Goal: Transaction & Acquisition: Purchase product/service

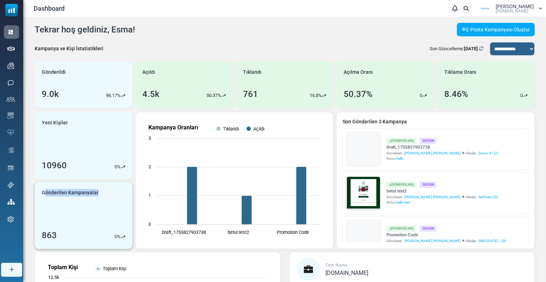
drag, startPoint x: 44, startPoint y: 195, endPoint x: 107, endPoint y: 202, distance: 63.2
click at [107, 202] on div "Gönderilen Kampanyalar 863 0 %" at bounding box center [84, 215] width 98 height 67
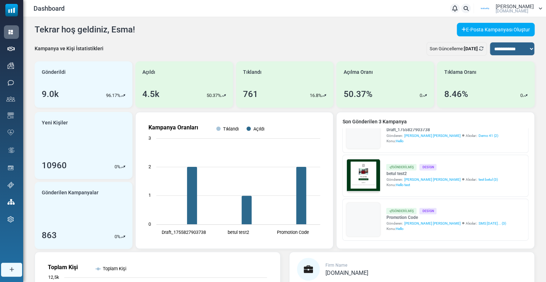
click at [515, 10] on span "Mailsoftly.Com" at bounding box center [511, 11] width 32 height 4
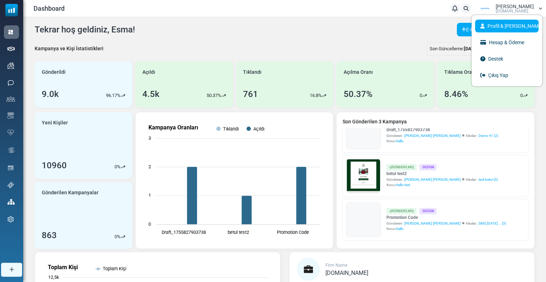
click at [505, 25] on link "Profil & [PERSON_NAME]" at bounding box center [506, 26] width 63 height 13
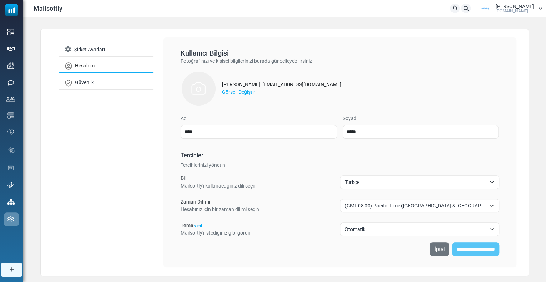
click at [364, 181] on span "Türkçe" at bounding box center [416, 182] width 142 height 9
click at [524, 6] on span "[PERSON_NAME]" at bounding box center [514, 6] width 38 height 5
click at [361, 182] on span "Türkçe" at bounding box center [416, 182] width 142 height 9
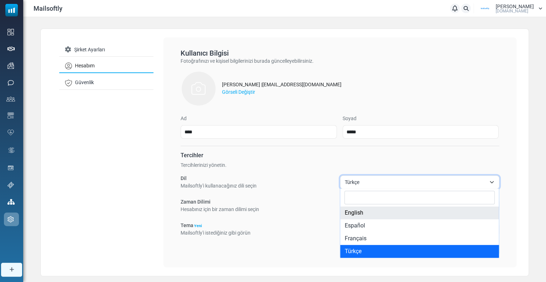
click at [394, 158] on h6 "Tercihler" at bounding box center [339, 155] width 319 height 7
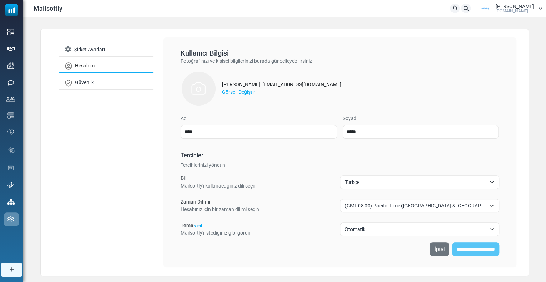
click at [457, 9] on icon at bounding box center [454, 8] width 5 height 0
click at [456, 10] on icon at bounding box center [454, 11] width 4 height 5
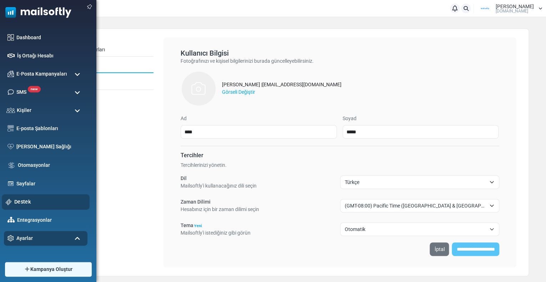
click at [21, 205] on link "Destek" at bounding box center [49, 202] width 71 height 8
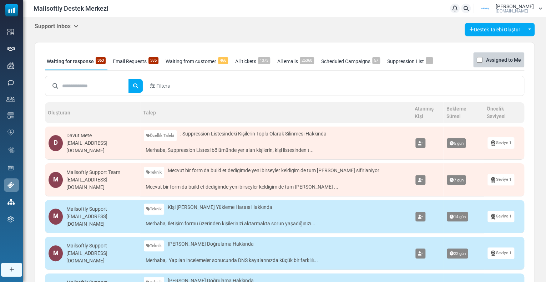
click at [52, 25] on h5 "Support Inbox" at bounding box center [57, 26] width 44 height 7
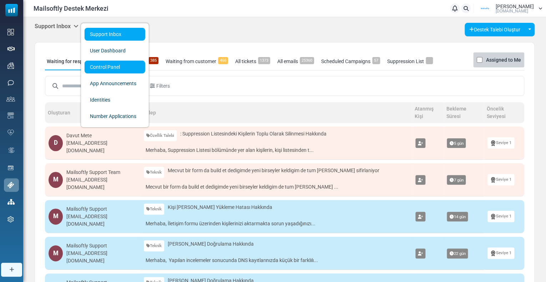
click at [99, 65] on link "Control Panel" at bounding box center [115, 67] width 61 height 13
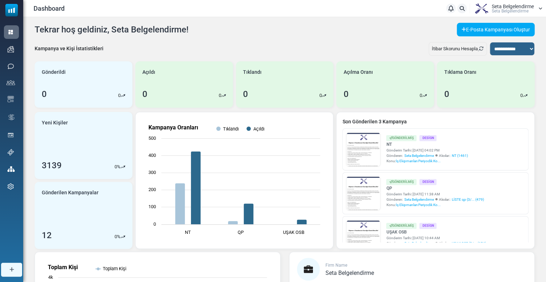
click at [518, 6] on span "Seta Belgelendirme" at bounding box center [513, 6] width 42 height 5
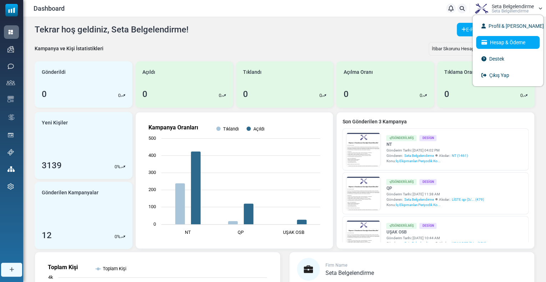
click at [486, 45] on link "Hesap & Ödeme" at bounding box center [507, 42] width 63 height 13
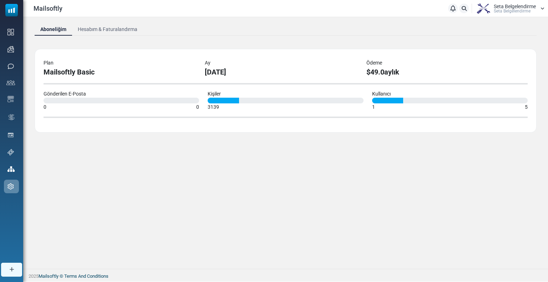
click at [106, 27] on link "Hesabım & Faturalandırma" at bounding box center [107, 29] width 71 height 13
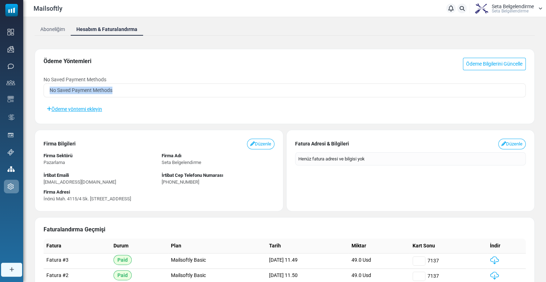
drag, startPoint x: 49, startPoint y: 90, endPoint x: 123, endPoint y: 85, distance: 74.7
click at [123, 85] on div "No Saved Payment Methods" at bounding box center [285, 90] width 482 height 14
click at [535, 4] on div "Seta Belgelendirme Seta Belgelendi̇rme" at bounding box center [507, 8] width 70 height 11
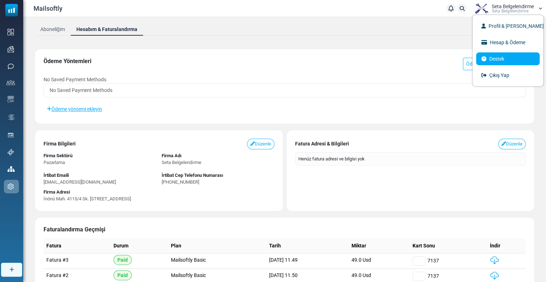
click at [500, 56] on link "Destek" at bounding box center [507, 58] width 63 height 13
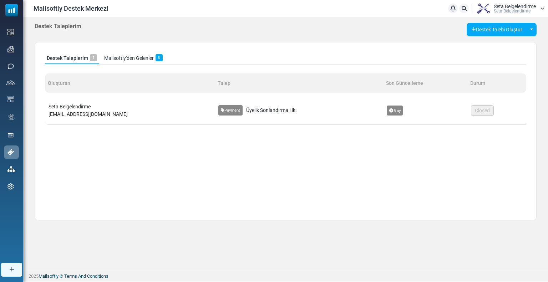
click at [324, 173] on div "Destek Taleplerim 1 Mailsoftly'den Gelenler 0 Oluşturan Talep Son Güncelleme Du…" at bounding box center [286, 131] width 502 height 178
click at [490, 27] on button "Destek Talebi Oluştur" at bounding box center [497, 30] width 60 height 14
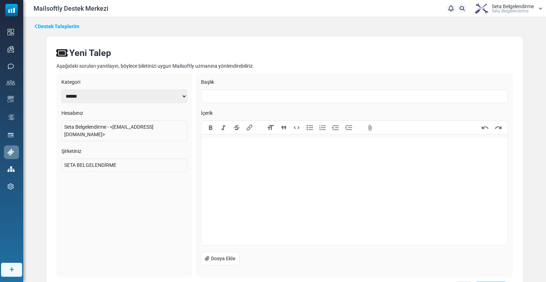
click at [233, 205] on trix-editor at bounding box center [354, 191] width 306 height 107
click at [207, 97] on input "text" at bounding box center [354, 97] width 307 height 14
click at [215, 165] on trix-editor at bounding box center [354, 191] width 306 height 107
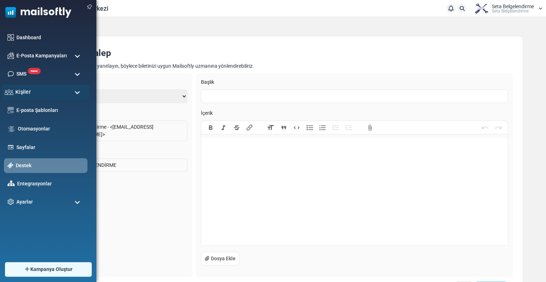
click at [29, 95] on span "Kişiler" at bounding box center [22, 92] width 15 height 8
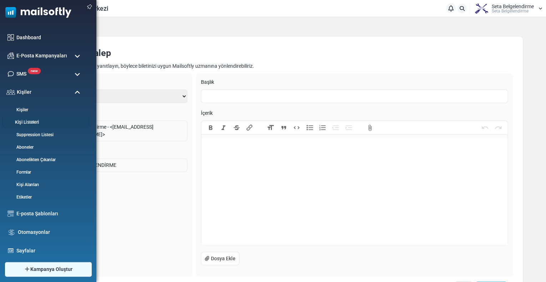
click at [30, 121] on link "Kişi Listeleri" at bounding box center [45, 122] width 86 height 7
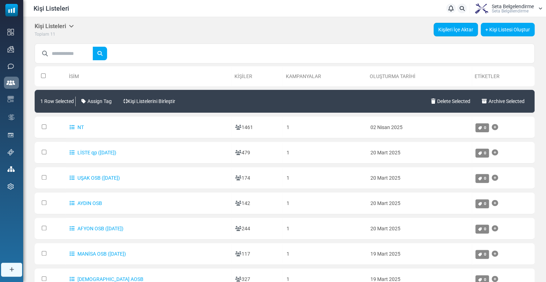
click at [445, 30] on link "Kişileri İçe Aktar" at bounding box center [455, 30] width 44 height 14
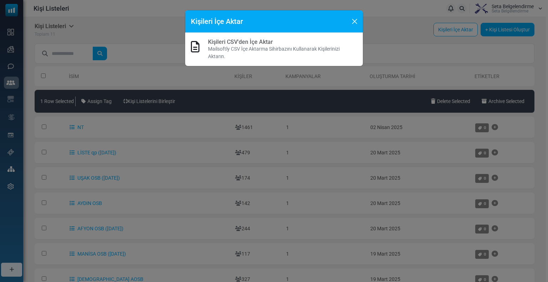
click at [231, 45] on p "Mailsoftly CSV İçe Aktarma Sihirbazını Kullanarak Kişilerinizi Aktarın." at bounding box center [282, 52] width 149 height 15
click at [230, 44] on link "Kişileri CSV'den İçe Aktar" at bounding box center [240, 42] width 65 height 7
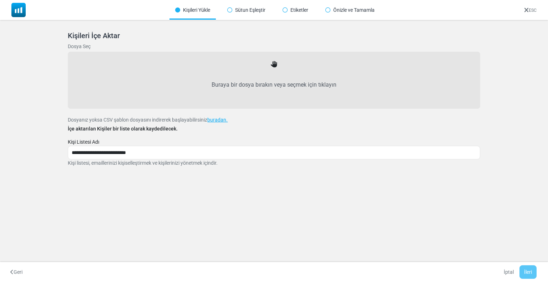
click at [257, 88] on label "Buraya bir dosya bırakın veya seçmek için tıklayın" at bounding box center [274, 84] width 396 height 31
click at [0, 0] on input "Buraya bir dosya bırakın veya seçmek için tıklayın" at bounding box center [0, 0] width 0 height 0
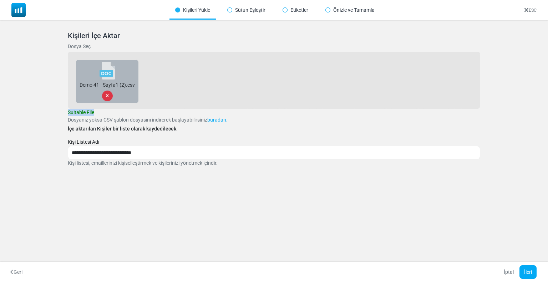
drag, startPoint x: 67, startPoint y: 114, endPoint x: 111, endPoint y: 112, distance: 43.9
click at [111, 112] on div "**********" at bounding box center [273, 108] width 429 height 170
click at [111, 112] on div "**********" at bounding box center [274, 99] width 412 height 136
drag, startPoint x: 127, startPoint y: 114, endPoint x: 63, endPoint y: 116, distance: 64.2
click at [63, 116] on div "**********" at bounding box center [273, 108] width 429 height 170
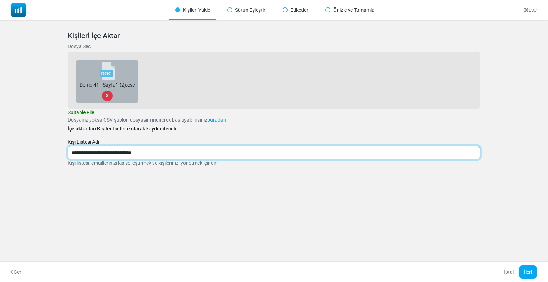
click at [126, 159] on input "**********" at bounding box center [274, 153] width 412 height 14
drag, startPoint x: 71, startPoint y: 152, endPoint x: 148, endPoint y: 151, distance: 77.1
click at [148, 151] on input "**********" at bounding box center [274, 153] width 412 height 14
type input "*"
type input "**********"
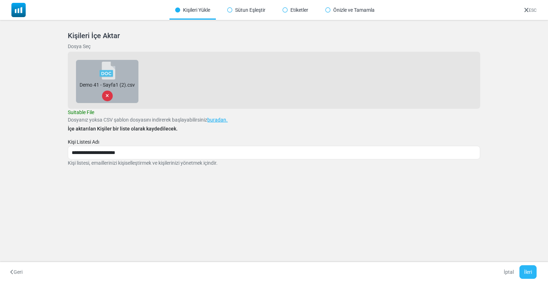
click at [534, 271] on button "İleri" at bounding box center [527, 272] width 17 height 14
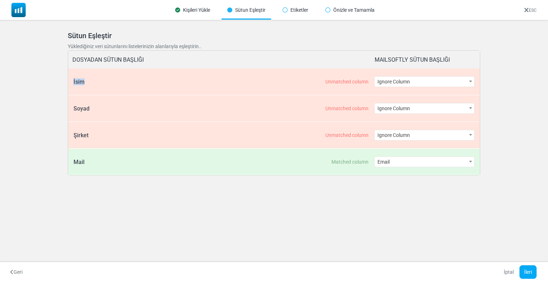
drag, startPoint x: 68, startPoint y: 79, endPoint x: 305, endPoint y: 69, distance: 237.0
click at [264, 74] on div "**********" at bounding box center [273, 81] width 411 height 27
click at [156, 88] on div "İsim Unmatched column" at bounding box center [223, 81] width 300 height 26
click at [299, 79] on div "İsim Unmatched column" at bounding box center [223, 81] width 300 height 26
click at [385, 84] on span "Ignore Column" at bounding box center [425, 82] width 100 height 10
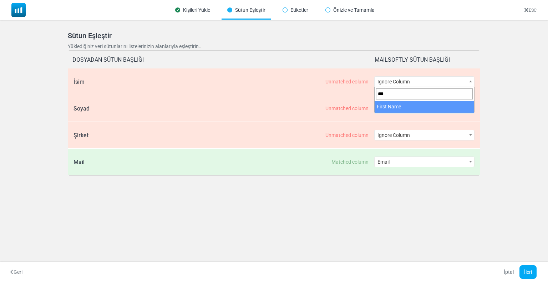
type input "***"
select select "**********"
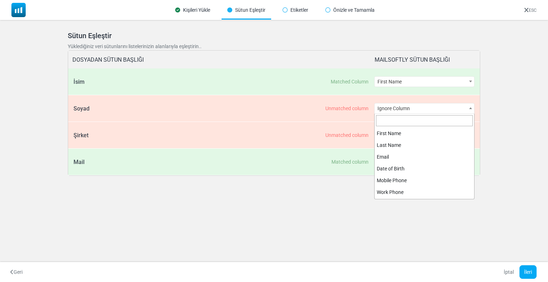
click at [401, 108] on span "Ignore Column" at bounding box center [425, 108] width 100 height 10
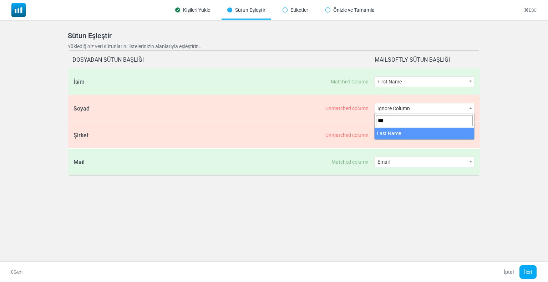
type input "***"
select select "*********"
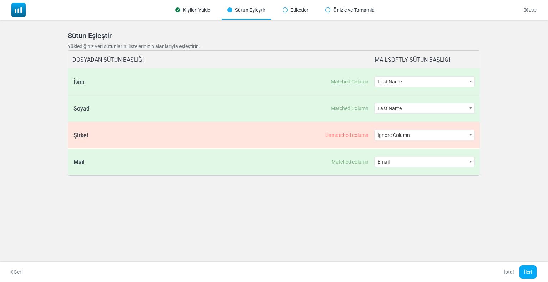
click at [404, 133] on span "Ignore Column" at bounding box center [425, 135] width 100 height 10
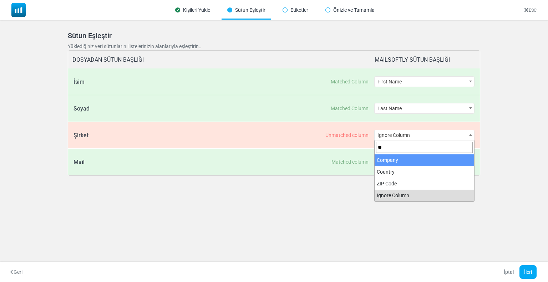
type input "**"
select select "*******"
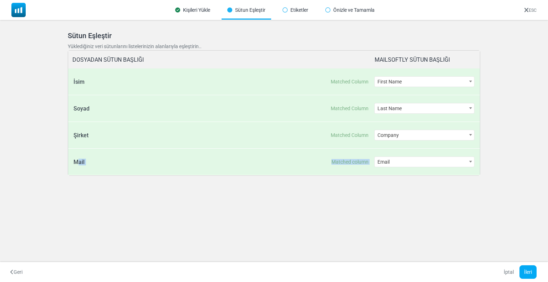
drag, startPoint x: 76, startPoint y: 165, endPoint x: 428, endPoint y: 168, distance: 352.4
click at [428, 168] on div "**********" at bounding box center [273, 162] width 411 height 27
click at [116, 183] on div "**********" at bounding box center [273, 109] width 429 height 173
click at [91, 163] on div "Mail Matched column" at bounding box center [223, 162] width 300 height 26
drag, startPoint x: 74, startPoint y: 134, endPoint x: 97, endPoint y: 137, distance: 23.3
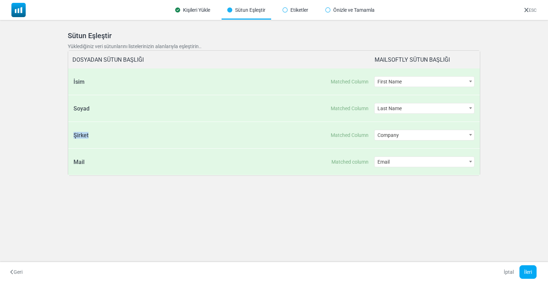
click at [97, 137] on div "Şirket Matched Column" at bounding box center [223, 135] width 300 height 26
click at [108, 216] on div "Kişileri Yükle Sütun Eşleştir Etiketler Önizle ve Tamamla ESC Kişileri İçe Akta…" at bounding box center [274, 141] width 548 height 282
click at [527, 274] on button "İleri" at bounding box center [527, 272] width 17 height 14
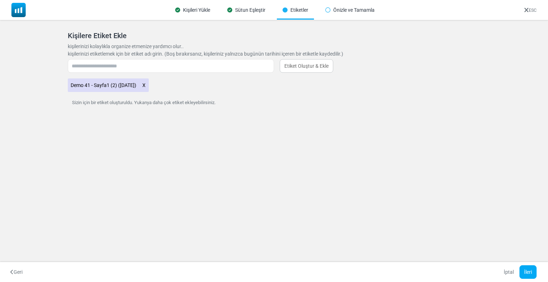
click at [146, 82] on icon at bounding box center [144, 85] width 4 height 9
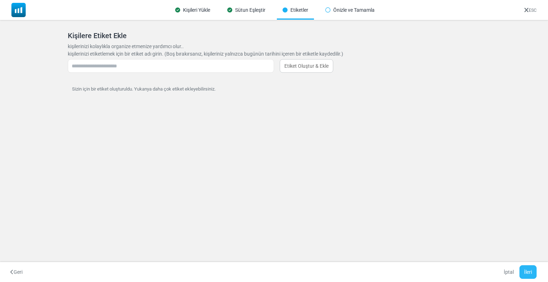
click at [526, 278] on button "İleri" at bounding box center [527, 272] width 17 height 14
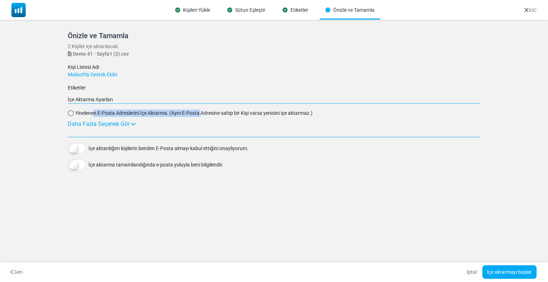
drag, startPoint x: 91, startPoint y: 115, endPoint x: 201, endPoint y: 115, distance: 109.5
click at [201, 115] on span "Yinelenen E-Posta Adreslerini İçe Aktarma. (Aynı E-Posta Adresine sahip bir Kiş…" at bounding box center [193, 113] width 237 height 7
click at [101, 126] on div "Daha Fazla Seçenek Gör" at bounding box center [274, 124] width 412 height 9
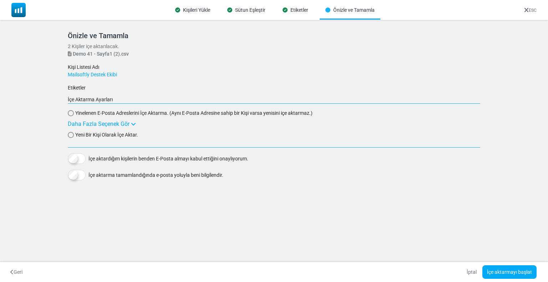
drag, startPoint x: 85, startPoint y: 137, endPoint x: 146, endPoint y: 138, distance: 61.0
click at [146, 138] on div "Yeni Bir Kişi Olarak İçe Aktar." at bounding box center [274, 134] width 412 height 7
click at [166, 132] on div "Yeni Bir Kişi Olarak İçe Aktar." at bounding box center [274, 134] width 412 height 7
drag, startPoint x: 84, startPoint y: 113, endPoint x: 193, endPoint y: 114, distance: 108.8
click at [193, 114] on span "Yinelenen E-Posta Adreslerini İçe Aktarma. (Aynı E-Posta Adresine sahip bir Kiş…" at bounding box center [193, 113] width 237 height 7
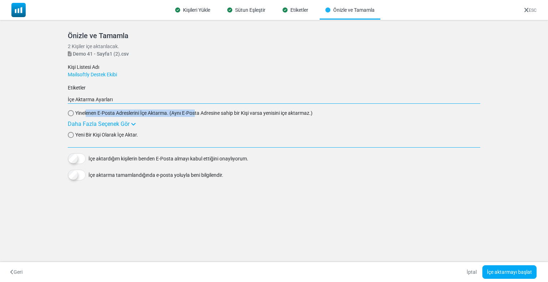
click at [193, 114] on span "Yinelenen E-Posta Adreslerini İçe Aktarma. (Aynı E-Posta Adresine sahip bir Kiş…" at bounding box center [193, 113] width 237 height 7
drag, startPoint x: 91, startPoint y: 114, endPoint x: 195, endPoint y: 111, distance: 104.6
click at [195, 111] on span "Yinelenen E-Posta Adreslerini İçe Aktarma. (Aynı E-Posta Adresine sahip bir Kiş…" at bounding box center [193, 113] width 237 height 7
click at [225, 112] on span "Yinelenen E-Posta Adreslerini İçe Aktarma. (Aynı E-Posta Adresine sahip bir Kiş…" at bounding box center [193, 113] width 237 height 7
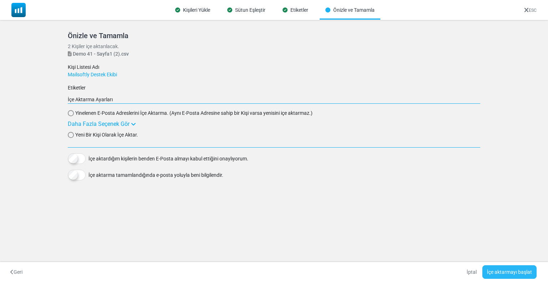
click at [493, 274] on button "İçe aktarmayı başlat" at bounding box center [509, 272] width 54 height 14
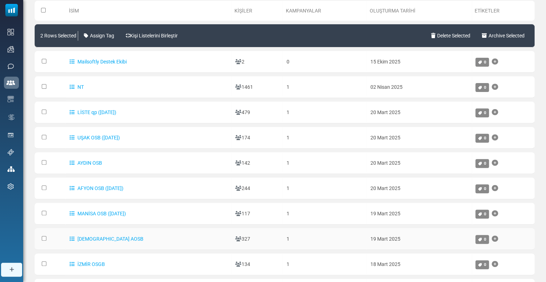
scroll to position [62, 0]
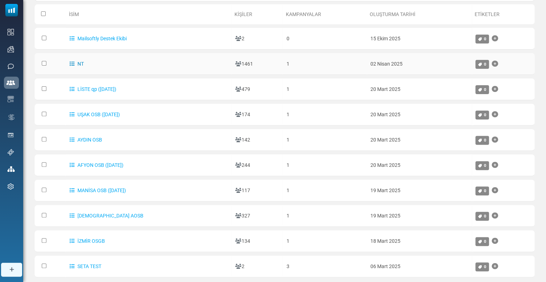
click at [74, 62] on icon at bounding box center [72, 63] width 5 height 5
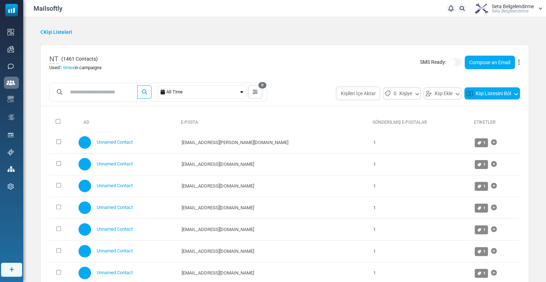
click at [508, 93] on button "Kişi Listesini Böl" at bounding box center [492, 93] width 56 height 12
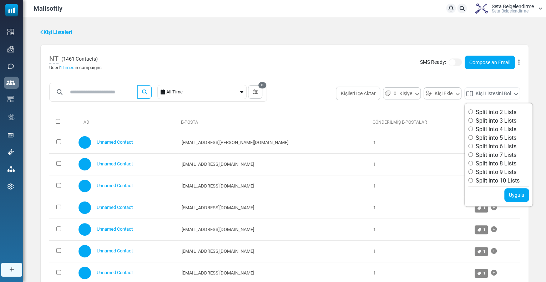
click at [277, 49] on div "NT ( 1461 Contacts ) Used 1 times in campaigns SMS Ready: Compose an Email Düze…" at bounding box center [285, 62] width 488 height 35
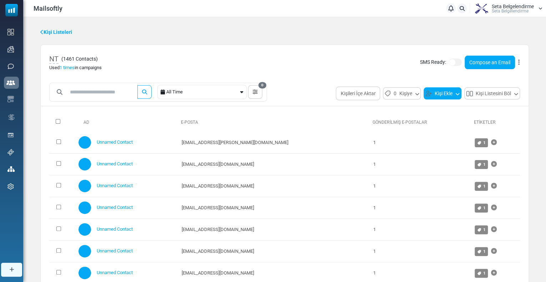
click at [436, 96] on button "Kişi Ekle" at bounding box center [442, 93] width 38 height 12
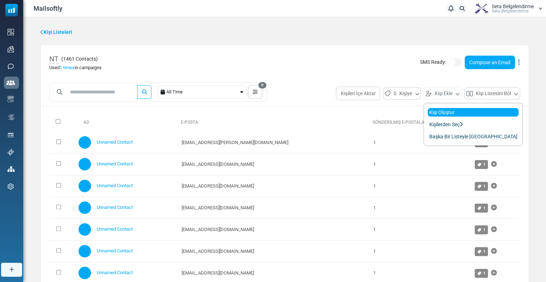
click at [439, 115] on link "Kişi Oluştur" at bounding box center [472, 112] width 91 height 9
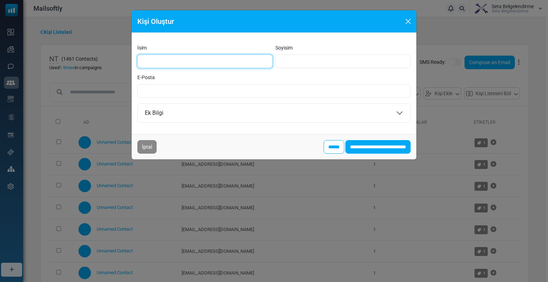
click at [164, 55] on input "İsim" at bounding box center [204, 62] width 135 height 14
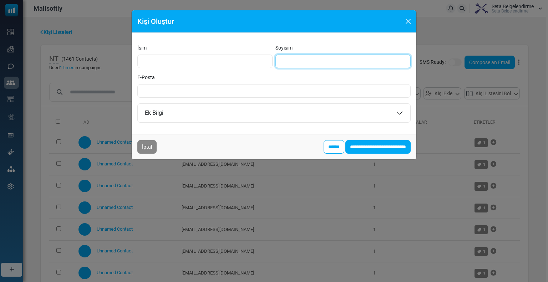
drag, startPoint x: 337, startPoint y: 60, endPoint x: 304, endPoint y: 69, distance: 34.5
click at [337, 60] on input "Soyisim" at bounding box center [342, 62] width 135 height 14
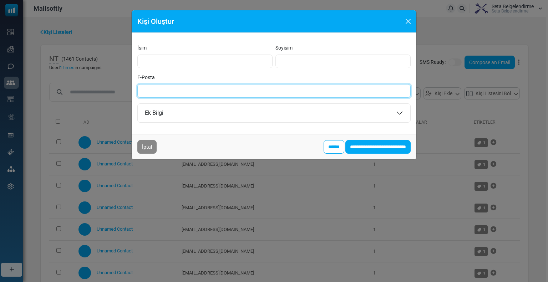
click at [143, 90] on input "E-Posta" at bounding box center [273, 91] width 273 height 14
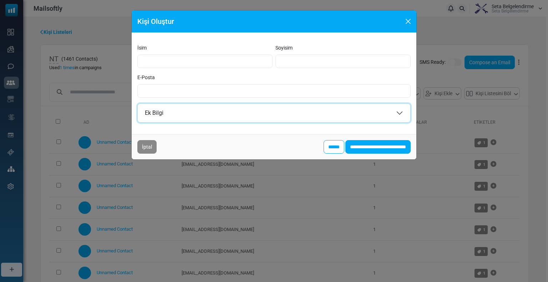
click at [157, 115] on button "Ek Bilgi" at bounding box center [274, 113] width 273 height 19
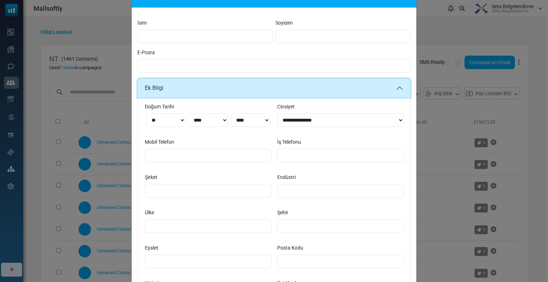
scroll to position [36, 0]
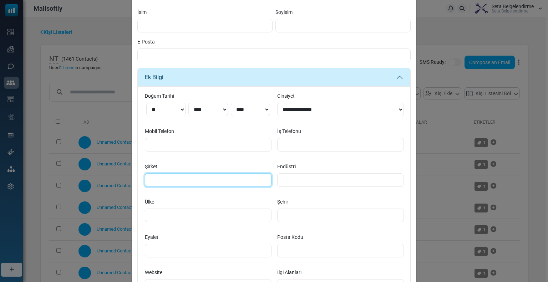
click at [149, 182] on input "Şirket" at bounding box center [208, 180] width 127 height 14
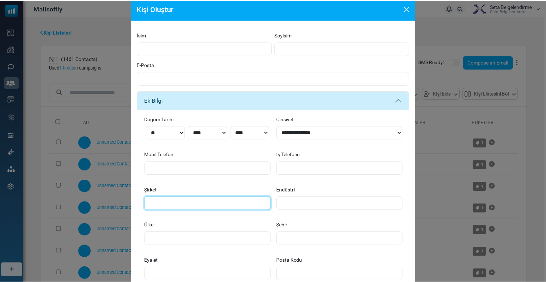
scroll to position [0, 0]
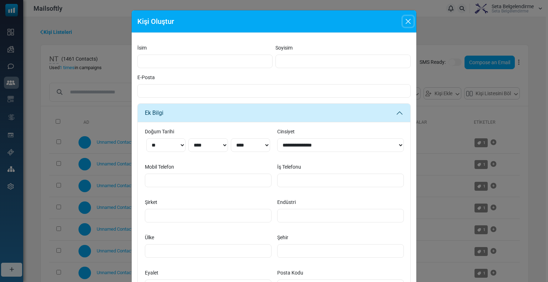
click at [405, 19] on button "Close" at bounding box center [408, 21] width 11 height 11
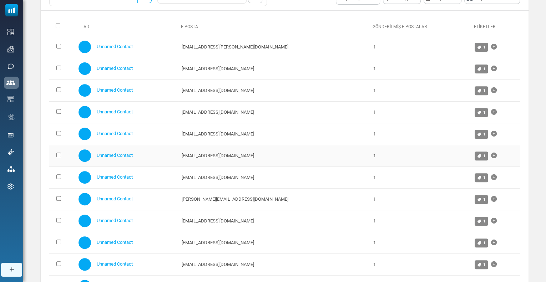
scroll to position [36, 0]
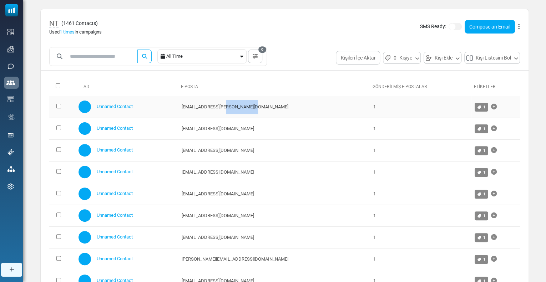
drag, startPoint x: 235, startPoint y: 107, endPoint x: 273, endPoint y: 107, distance: 37.5
click at [273, 107] on td "yaman.eron@erginconcept.com.tr" at bounding box center [274, 107] width 192 height 22
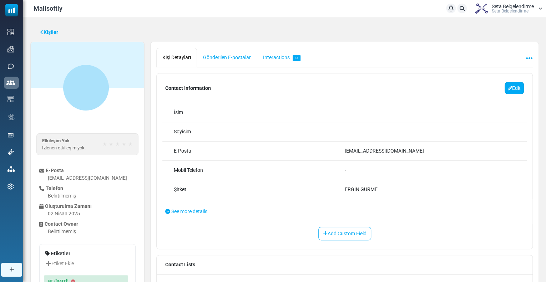
click at [513, 88] on link "Edit" at bounding box center [513, 88] width 19 height 12
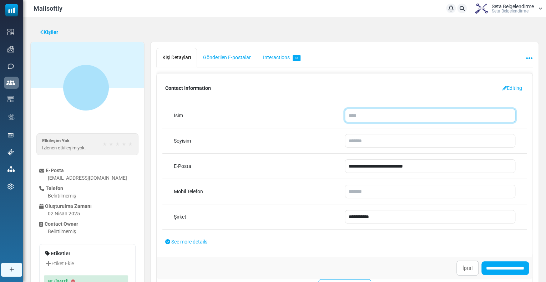
click at [368, 118] on input "text" at bounding box center [430, 116] width 171 height 14
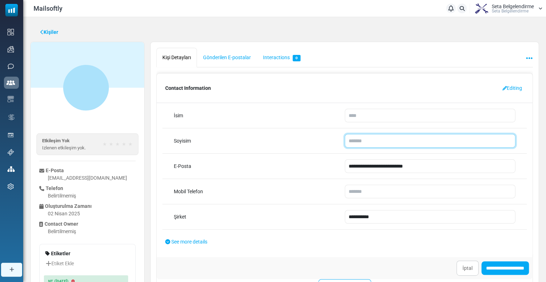
click at [354, 142] on input "text" at bounding box center [430, 141] width 171 height 14
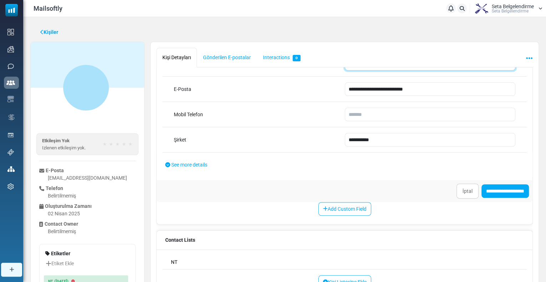
scroll to position [83, 0]
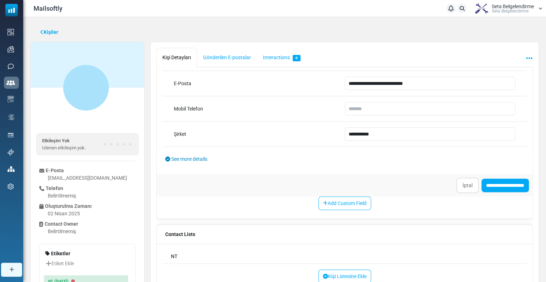
click at [180, 159] on span "See more details" at bounding box center [189, 159] width 36 height 6
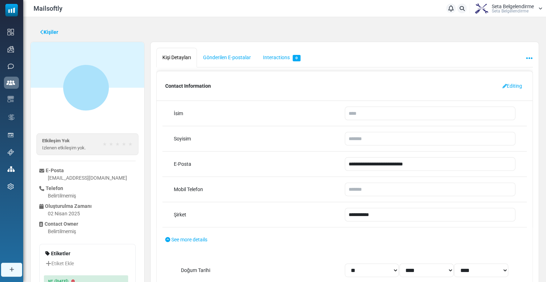
scroll to position [0, 0]
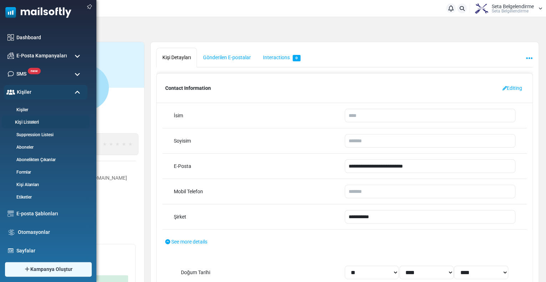
click at [29, 126] on li "Kişi Listeleri" at bounding box center [46, 121] width 88 height 13
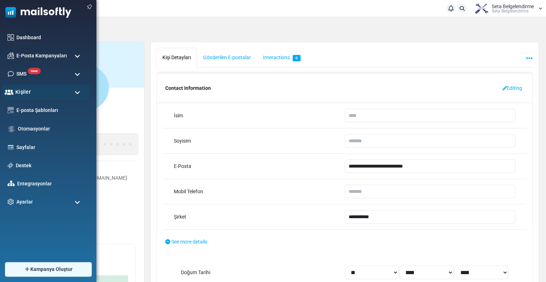
click at [20, 97] on div "Kişiler" at bounding box center [46, 92] width 88 height 15
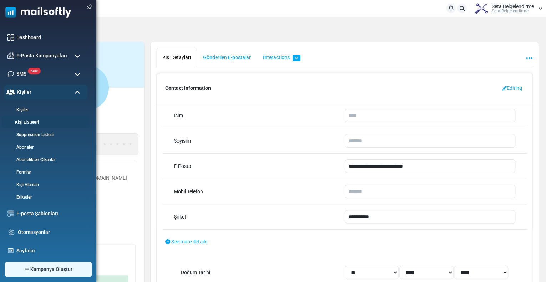
click at [27, 122] on link "Kişi Listeleri" at bounding box center [45, 122] width 86 height 7
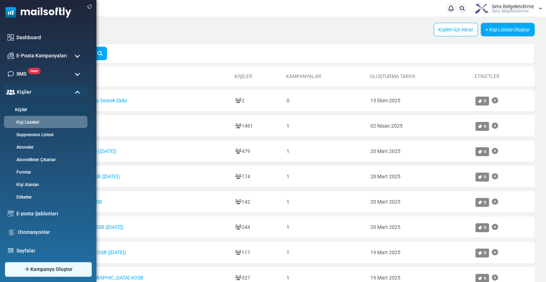
click at [21, 111] on link "Kişiler" at bounding box center [45, 110] width 86 height 7
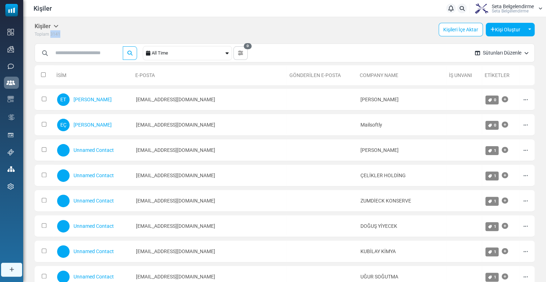
drag, startPoint x: 50, startPoint y: 32, endPoint x: 64, endPoint y: 35, distance: 14.4
click at [64, 35] on div "Kişiler Kişiler Aboneler Arşivlenmiş Toplam 3141 Kişileri İçe Aktar Kişi Oluştu…" at bounding box center [285, 30] width 500 height 15
click at [102, 35] on div "Kişiler Kişiler Aboneler Arşivlenmiş Toplam 3141 Kişileri İçe Aktar Kişi Oluştu…" at bounding box center [285, 30] width 500 height 15
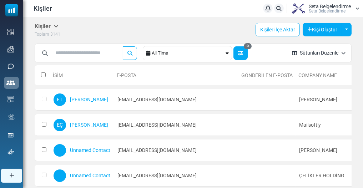
click at [243, 51] on icon "button" at bounding box center [240, 53] width 5 height 5
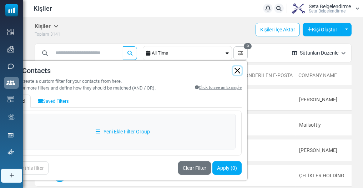
click at [241, 69] on button "button" at bounding box center [237, 70] width 9 height 9
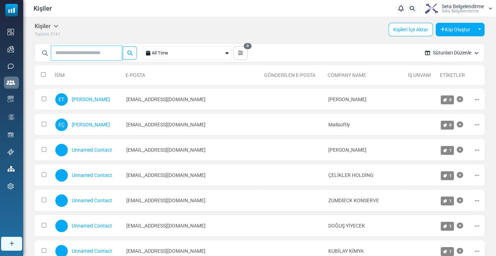
click at [88, 50] on input "text" at bounding box center [87, 53] width 70 height 14
type input "****"
click at [123, 46] on button "submit" at bounding box center [130, 53] width 14 height 14
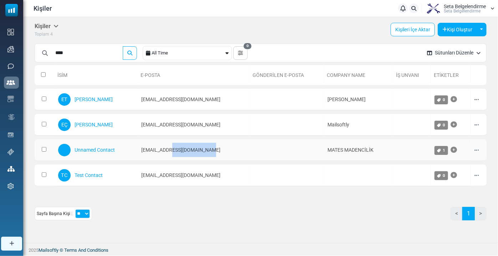
drag, startPoint x: 174, startPoint y: 148, endPoint x: 208, endPoint y: 146, distance: 33.6
click at [208, 146] on td "satinalma@matesmadencilik.com" at bounding box center [194, 150] width 112 height 22
click at [246, 162] on table "İsim E-Posta Gönderilen E-Posta Company Name İş Unvanı Etiketler 0 Selected Cre…" at bounding box center [261, 126] width 452 height 128
drag, startPoint x: 143, startPoint y: 100, endPoint x: 167, endPoint y: 103, distance: 24.8
click at [167, 103] on td "esma.calis@albertsolino.com" at bounding box center [194, 100] width 112 height 22
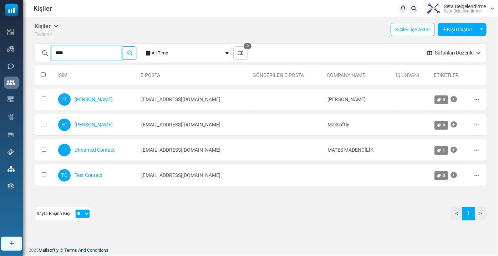
click at [80, 48] on input "****" at bounding box center [87, 53] width 70 height 14
drag, startPoint x: 86, startPoint y: 51, endPoint x: 47, endPoint y: 55, distance: 38.3
click at [47, 55] on div "****" at bounding box center [87, 53] width 99 height 14
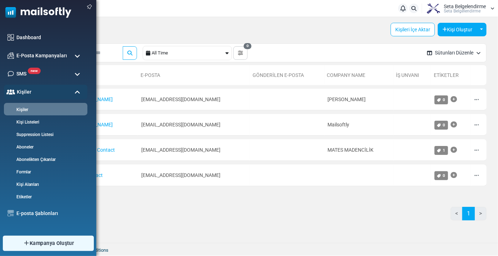
click at [43, 245] on span "Kampanya Oluştur" at bounding box center [52, 244] width 44 height 8
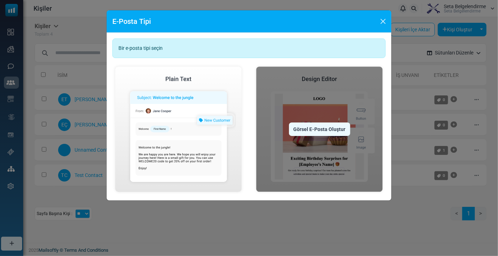
click at [311, 129] on div "Görsel E-Posta Oluştur" at bounding box center [319, 130] width 61 height 14
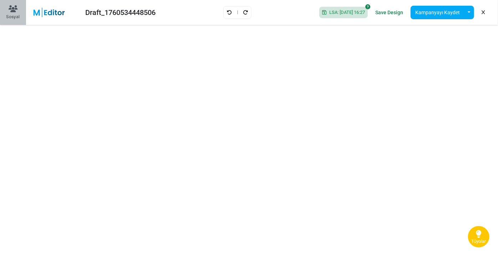
click at [10, 16] on div "Sosyal" at bounding box center [13, 17] width 14 height 6
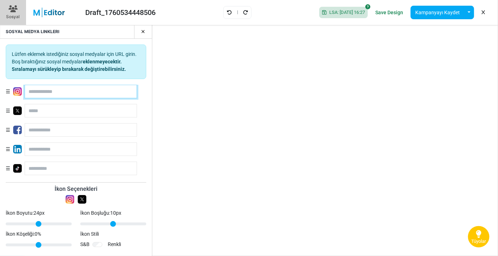
click at [38, 96] on input "text" at bounding box center [81, 92] width 112 height 14
type input "**********"
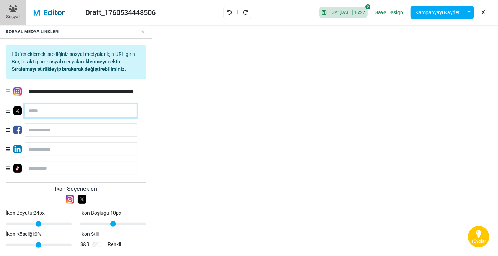
click at [52, 108] on input "text" at bounding box center [81, 111] width 112 height 14
type input "**********"
click at [70, 112] on input "**********" at bounding box center [81, 111] width 112 height 14
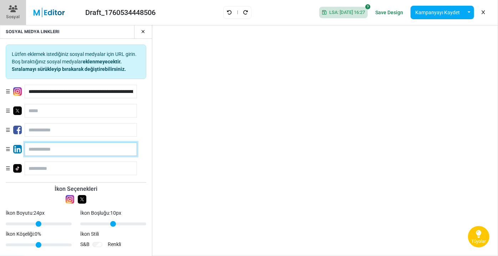
click at [46, 154] on input "text" at bounding box center [81, 150] width 112 height 14
type input "**********"
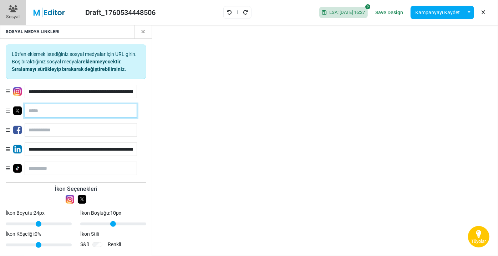
click at [32, 113] on input "text" at bounding box center [81, 111] width 112 height 14
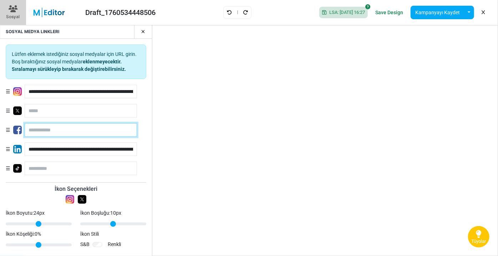
click at [43, 132] on input "text" at bounding box center [81, 130] width 112 height 14
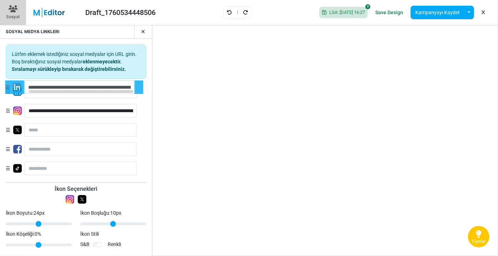
drag, startPoint x: 8, startPoint y: 148, endPoint x: 7, endPoint y: 87, distance: 61.7
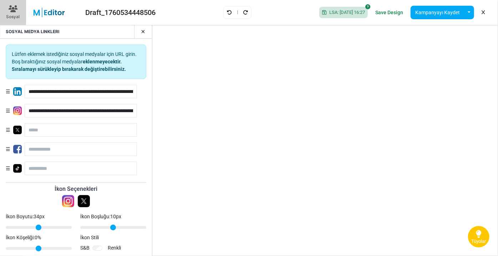
drag, startPoint x: 20, startPoint y: 223, endPoint x: 31, endPoint y: 223, distance: 11.8
type input "**"
click at [31, 224] on input "İkon Boyutu: 34 px" at bounding box center [39, 228] width 66 height 9
drag, startPoint x: 96, startPoint y: 228, endPoint x: 106, endPoint y: 228, distance: 9.3
type input "**"
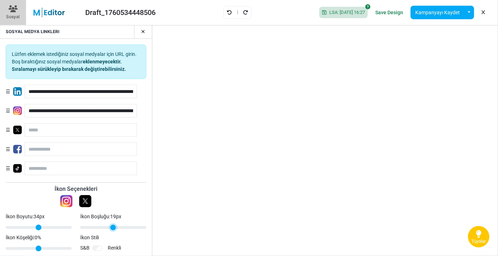
click at [106, 228] on input "İkon Boşluğu: 19 px" at bounding box center [113, 228] width 66 height 9
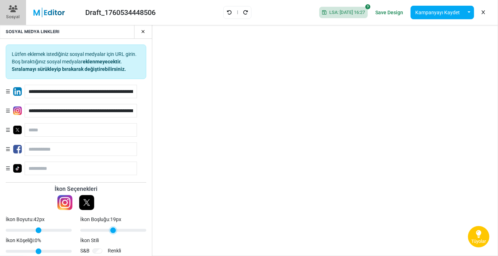
drag, startPoint x: 33, startPoint y: 227, endPoint x: 41, endPoint y: 231, distance: 9.1
type input "**"
click at [41, 231] on input "İkon Boyutu: 42 px" at bounding box center [39, 231] width 66 height 9
drag, startPoint x: 103, startPoint y: 231, endPoint x: 100, endPoint y: 230, distance: 4.1
type input "**"
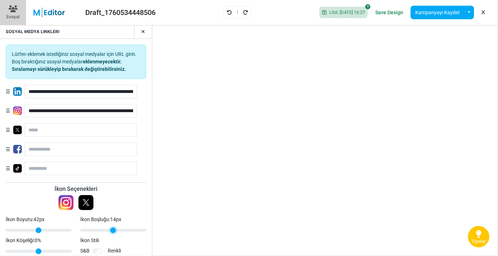
click at [100, 230] on input "İkon Boşluğu: 14 px" at bounding box center [113, 231] width 66 height 9
drag, startPoint x: 9, startPoint y: 250, endPoint x: 56, endPoint y: 250, distance: 46.4
click at [56, 250] on input "İkon Köşeliği: 39 %" at bounding box center [39, 252] width 66 height 9
drag, startPoint x: 56, startPoint y: 253, endPoint x: 29, endPoint y: 250, distance: 27.2
type input "**"
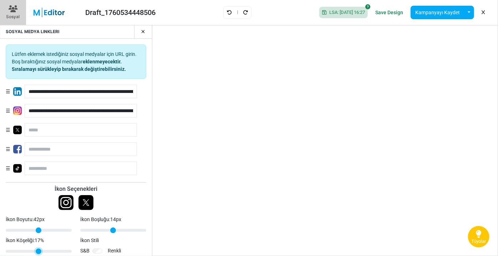
click at [29, 250] on input "İkon Köşeliği: 17 %" at bounding box center [39, 252] width 66 height 9
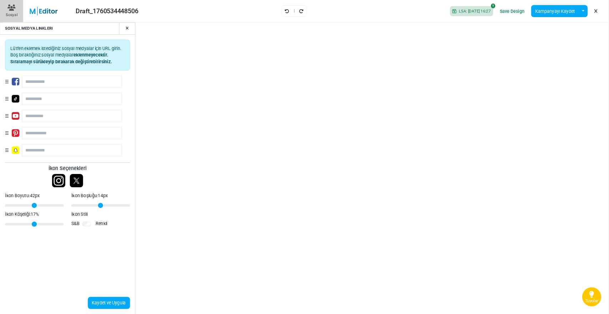
scroll to position [58, 0]
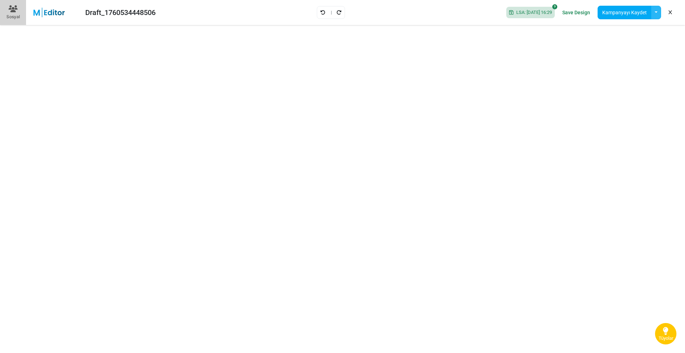
click at [498, 10] on button "button" at bounding box center [656, 13] width 10 height 14
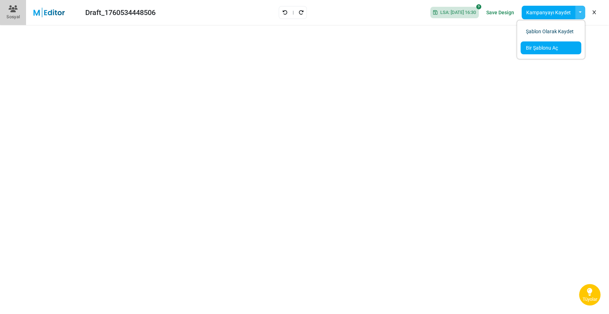
click at [498, 50] on link "Bir Şablonu Aç" at bounding box center [550, 47] width 61 height 13
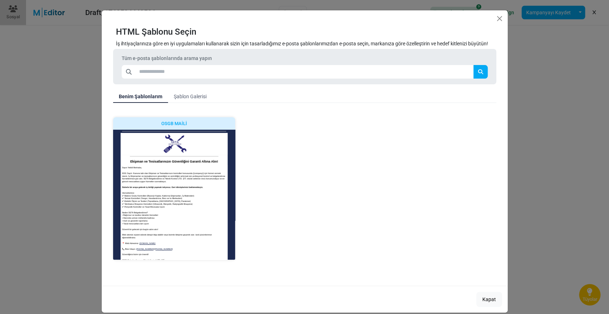
scroll to position [0, 0]
click at [178, 97] on link "Şablon Galerisi" at bounding box center [190, 96] width 44 height 13
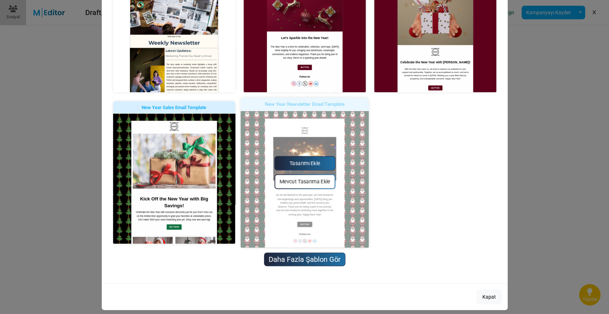
scroll to position [325, 0]
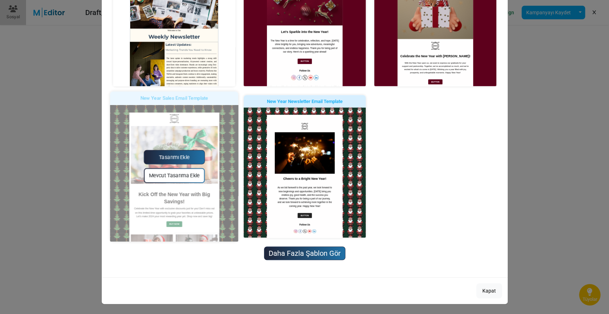
click at [169, 156] on link "Tasarımı Ekle" at bounding box center [173, 157] width 61 height 14
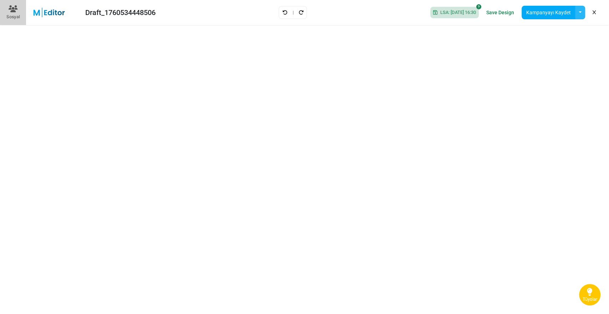
click at [498, 12] on button "button" at bounding box center [580, 13] width 10 height 14
click at [498, 46] on link "Bir Şablonu Aç" at bounding box center [550, 47] width 61 height 13
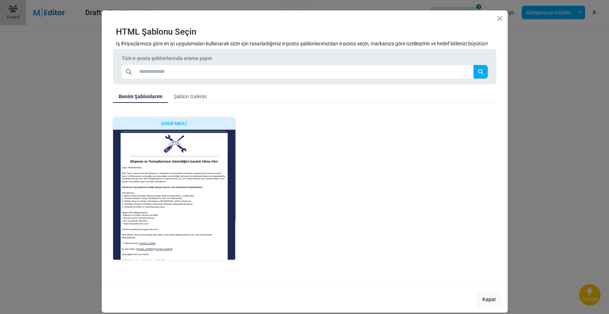
scroll to position [0, 0]
click at [191, 95] on link "Şablon Galerisi" at bounding box center [190, 96] width 44 height 13
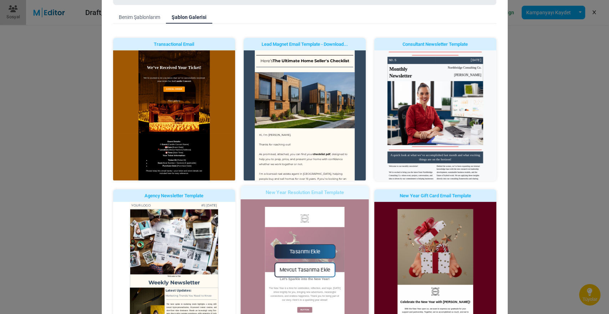
scroll to position [198, 0]
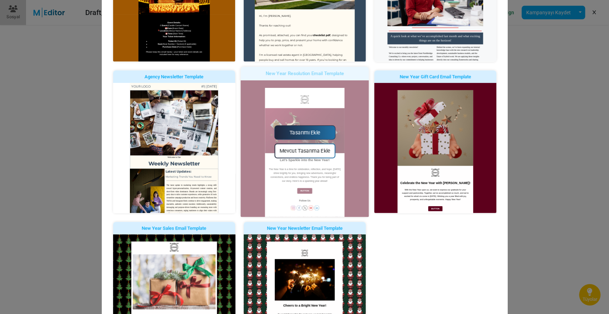
click at [297, 133] on link "Tasarımı Ekle" at bounding box center [304, 132] width 61 height 14
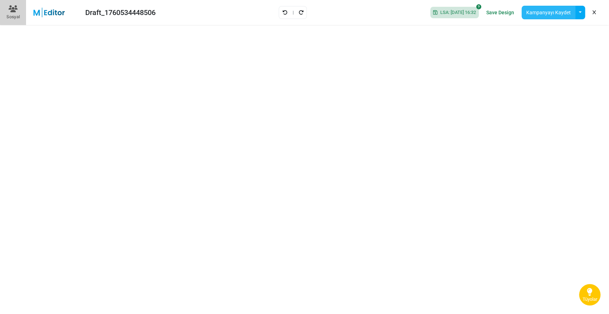
click at [498, 13] on button "Kampanyayı Kaydet" at bounding box center [549, 13] width 54 height 14
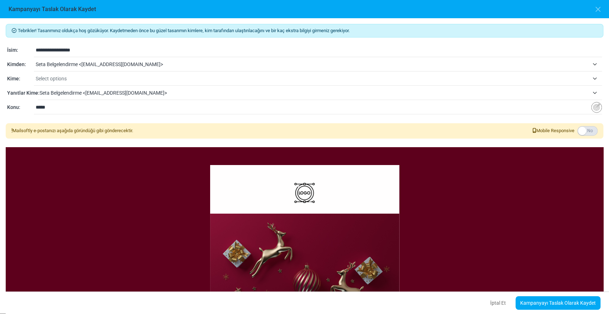
scroll to position [9, 0]
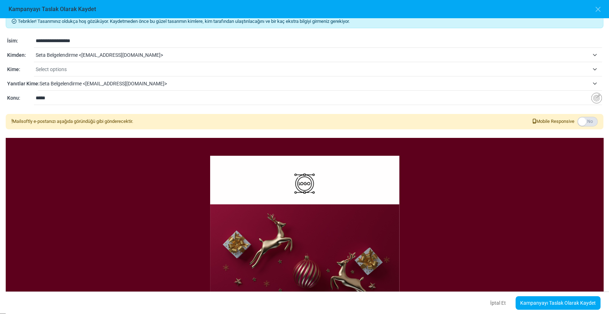
click at [64, 85] on span "Seta Belgelendirme <info@setabelgelendirme.com>" at bounding box center [314, 83] width 549 height 9
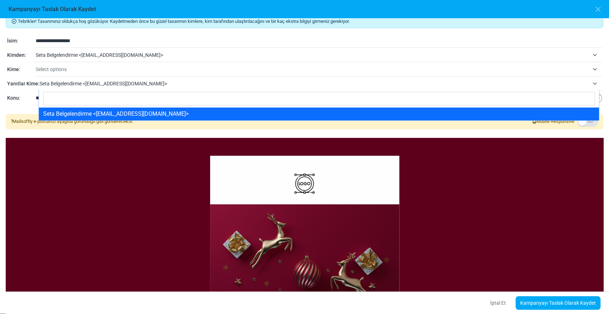
click at [61, 98] on input "Search" at bounding box center [319, 99] width 552 height 14
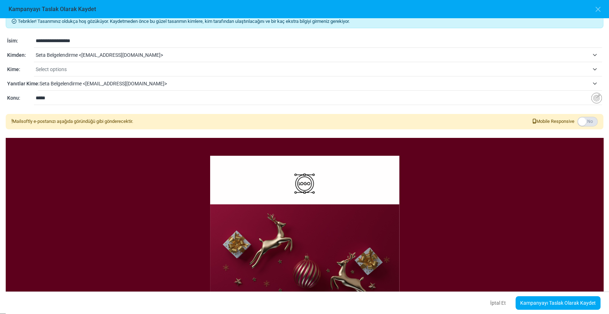
click at [57, 81] on span "Seta Belgelendirme <info@setabelgelendirme.com>" at bounding box center [314, 83] width 549 height 9
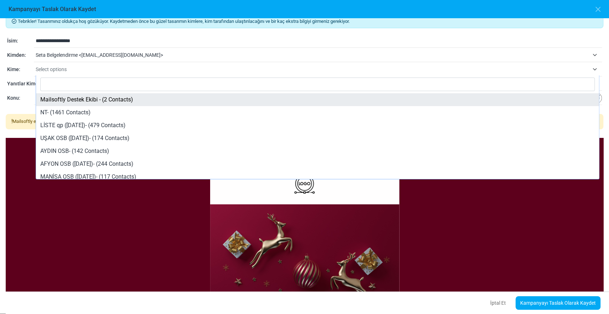
click at [63, 66] on span "Select options" at bounding box center [51, 69] width 31 height 6
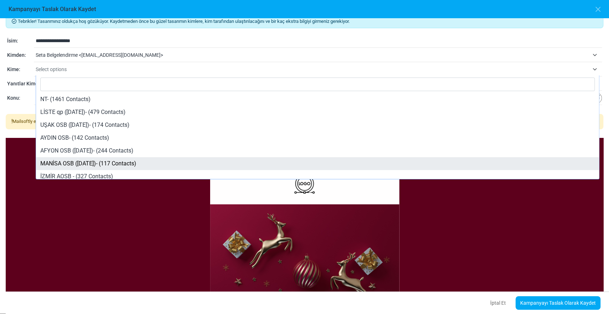
scroll to position [0, 0]
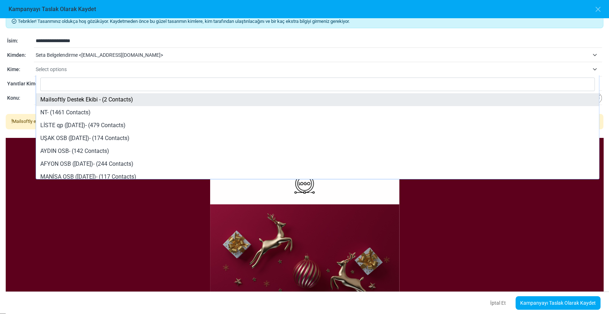
select select "*****"
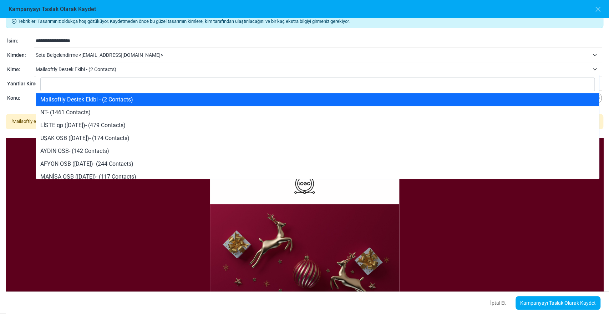
click at [62, 67] on span "Mailsoftly Destek Ekibi - (2 Contacts)" at bounding box center [312, 69] width 553 height 9
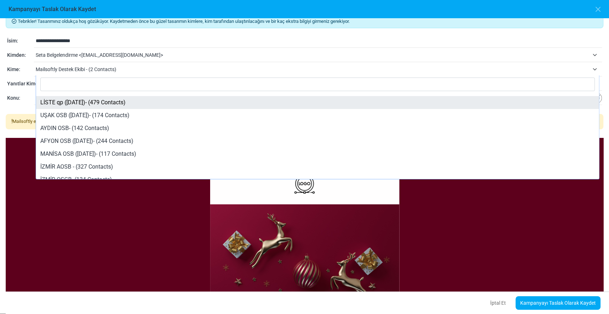
scroll to position [68, 0]
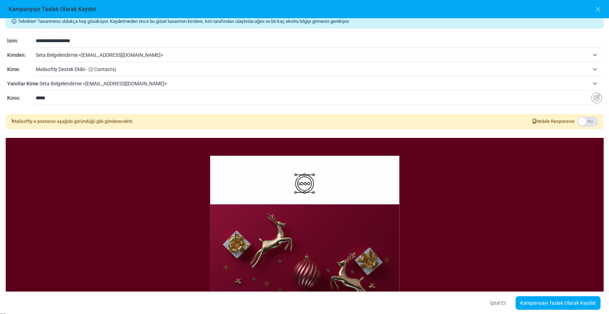
click at [11, 72] on div "Kime:" at bounding box center [20, 69] width 27 height 7
drag, startPoint x: 51, startPoint y: 99, endPoint x: 33, endPoint y: 97, distance: 18.7
click at [33, 97] on div "**********" at bounding box center [304, 98] width 595 height 9
click at [47, 99] on input "*****" at bounding box center [313, 98] width 555 height 14
drag, startPoint x: 47, startPoint y: 99, endPoint x: 38, endPoint y: 98, distance: 9.7
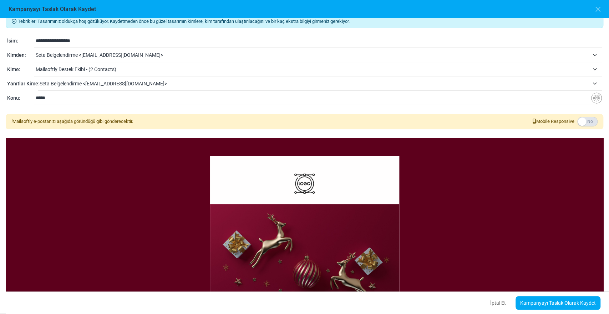
click at [38, 98] on input "*****" at bounding box center [313, 98] width 555 height 14
click at [38, 98] on input "text" at bounding box center [313, 98] width 555 height 14
type input "**********"
click at [498, 121] on label at bounding box center [587, 122] width 20 height 10
click at [498, 256] on link "Kampanyayı Taslak Olarak Kaydet" at bounding box center [557, 303] width 85 height 14
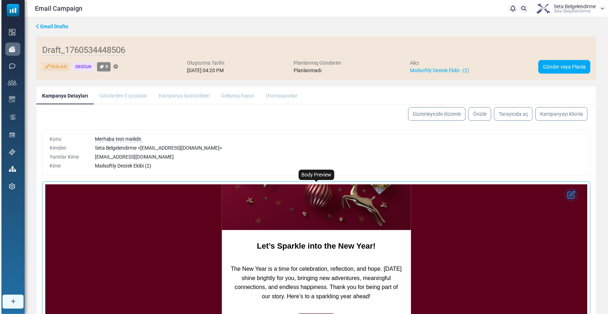
scroll to position [158, 0]
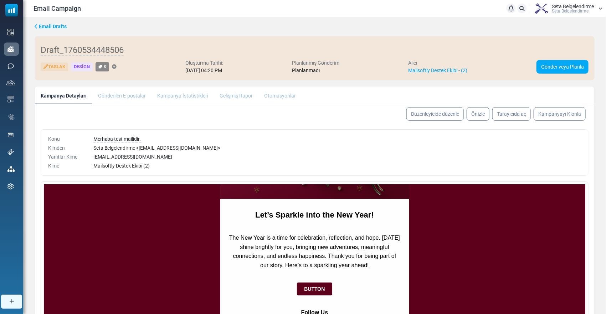
drag, startPoint x: 98, startPoint y: 166, endPoint x: 156, endPoint y: 167, distance: 57.4
click at [156, 167] on div "Mailsoftly Destek Ekibi (2)" at bounding box center [337, 165] width 488 height 7
drag, startPoint x: 157, startPoint y: 167, endPoint x: 106, endPoint y: 162, distance: 50.9
click at [94, 169] on div "Konu Kimden Yanıtlar [PERSON_NAME] Merhaba test mailidir. Seta Belgelendirme < …" at bounding box center [315, 152] width 548 height 46
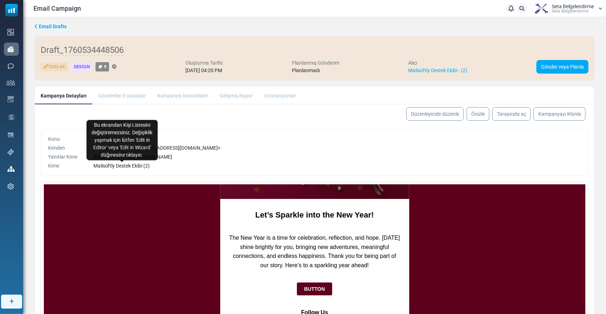
click at [119, 167] on span "Mailsoftly Destek Ekibi (2)" at bounding box center [121, 166] width 57 height 6
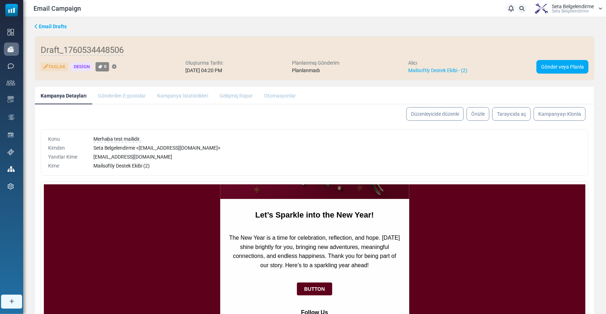
click at [117, 161] on div "Merhaba test mailidir. Seta Belgelendirme < [EMAIL_ADDRESS][DOMAIN_NAME] > [EMA…" at bounding box center [337, 152] width 497 height 34
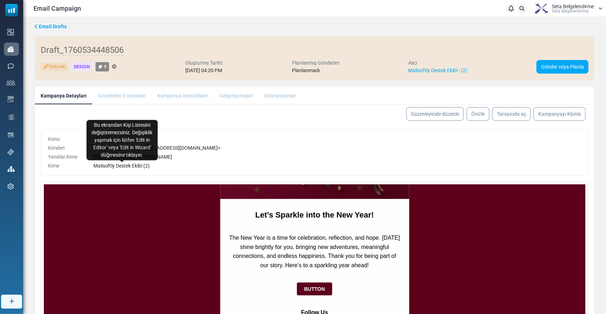
click at [117, 167] on span "Mailsoftly Destek Ekibi (2)" at bounding box center [121, 166] width 57 height 6
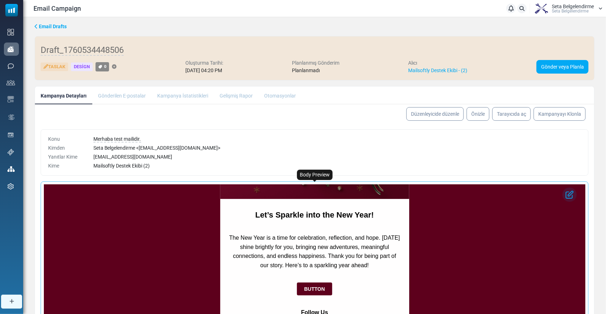
drag, startPoint x: 164, startPoint y: 351, endPoint x: 116, endPoint y: 206, distance: 152.7
click at [155, 173] on div "Konu Kimden Yanıtlar [PERSON_NAME] Merhaba test mailidir. Seta Belgelendirme < …" at bounding box center [315, 152] width 548 height 46
drag, startPoint x: 154, startPoint y: 165, endPoint x: 97, endPoint y: 167, distance: 57.1
click at [89, 167] on div "Merhaba test mailidir. Seta Belgelendirme < [EMAIL_ADDRESS][DOMAIN_NAME] > [EMA…" at bounding box center [337, 152] width 497 height 34
click at [481, 115] on link "Önizle" at bounding box center [478, 114] width 24 height 14
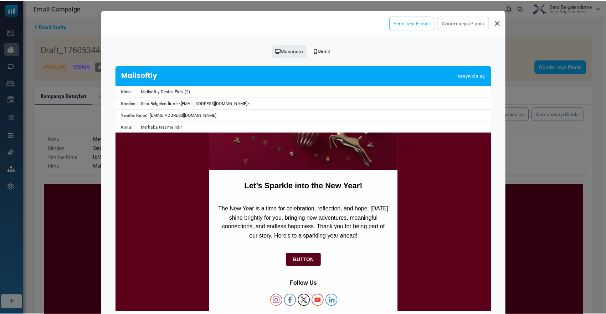
scroll to position [0, 0]
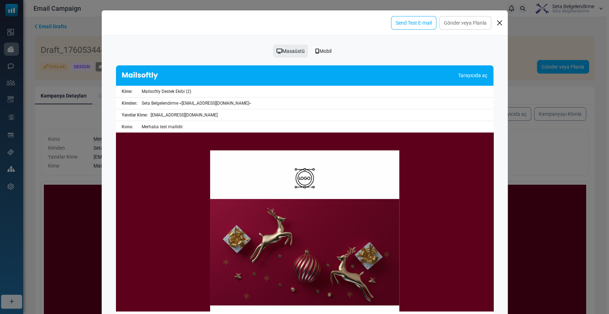
click at [477, 75] on link "Tarayıcıda aç" at bounding box center [472, 75] width 29 height 7
click at [495, 23] on button "Close" at bounding box center [499, 22] width 11 height 11
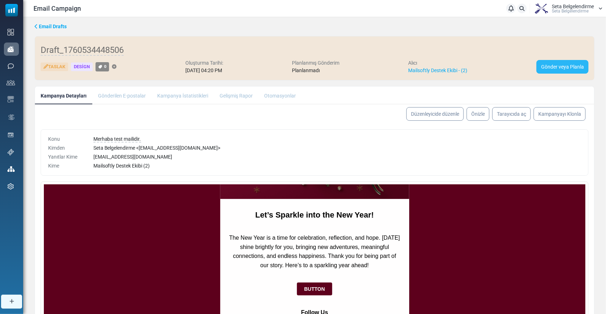
click at [556, 67] on link "Gönder veya Planla" at bounding box center [563, 67] width 52 height 14
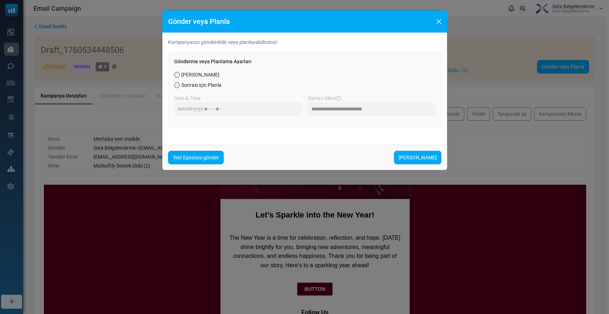
click at [189, 159] on link "Test Epostası gönder" at bounding box center [196, 158] width 56 height 14
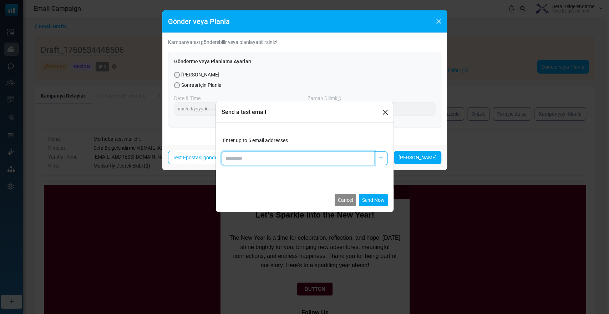
click at [252, 160] on input "Add email" at bounding box center [298, 158] width 153 height 14
type input "**********"
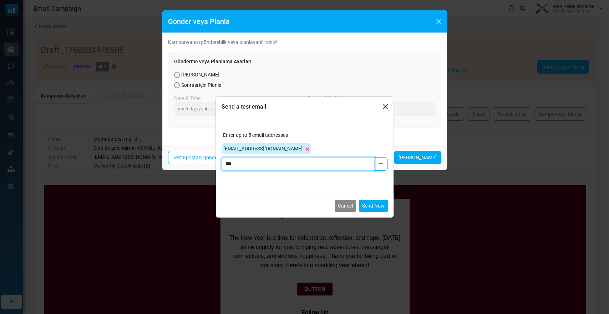
type input "****"
drag, startPoint x: 275, startPoint y: 164, endPoint x: 224, endPoint y: 168, distance: 51.1
click at [224, 168] on input "****" at bounding box center [298, 164] width 153 height 14
click at [367, 202] on button "Send Now" at bounding box center [373, 205] width 29 height 12
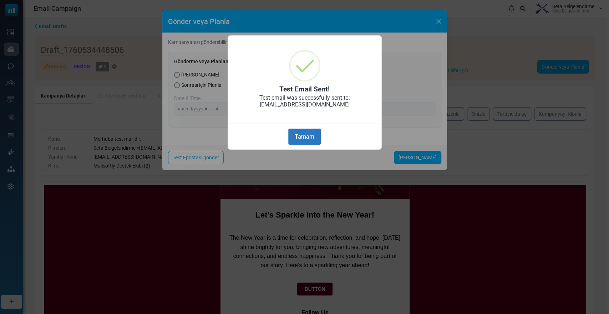
click at [302, 137] on button "Tamam" at bounding box center [304, 136] width 32 height 16
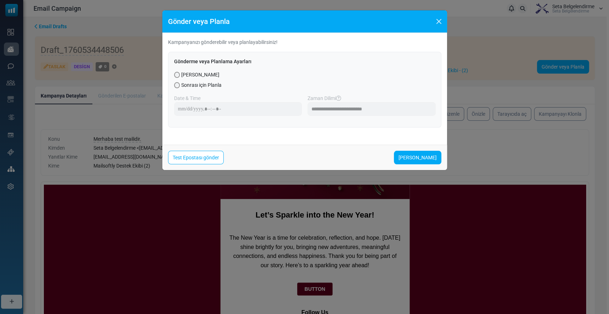
drag, startPoint x: 95, startPoint y: 169, endPoint x: 139, endPoint y: 168, distance: 44.6
click at [139, 168] on div "**********" at bounding box center [304, 157] width 609 height 314
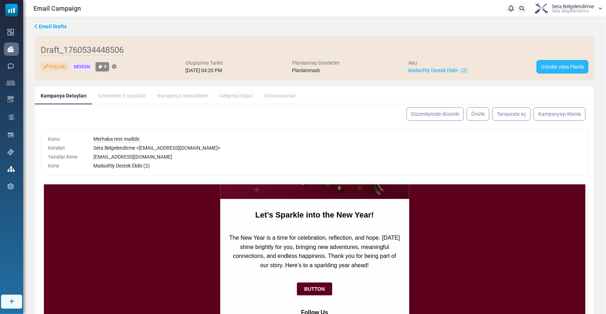
click at [550, 65] on link "Gönder veya Planla" at bounding box center [563, 67] width 52 height 14
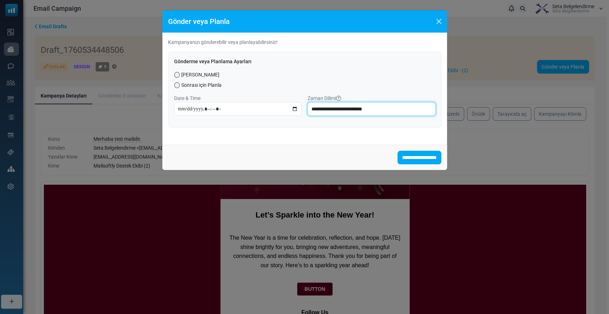
click at [342, 110] on select "**********" at bounding box center [371, 109] width 128 height 14
click at [342, 109] on select "**********" at bounding box center [371, 109] width 128 height 14
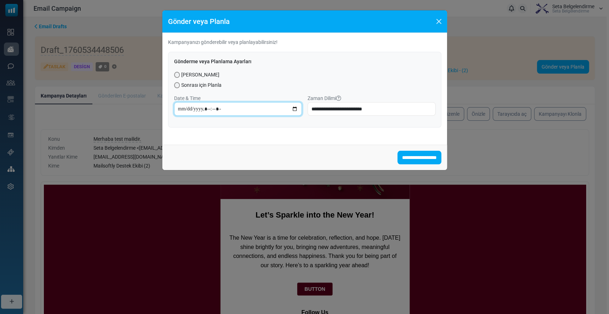
click at [233, 112] on input "datetime-local" at bounding box center [238, 109] width 128 height 14
click at [293, 107] on input "datetime-local" at bounding box center [238, 109] width 128 height 14
type input "**********"
click at [314, 123] on div "**********" at bounding box center [304, 90] width 273 height 76
drag, startPoint x: 177, startPoint y: 110, endPoint x: 242, endPoint y: 111, distance: 64.9
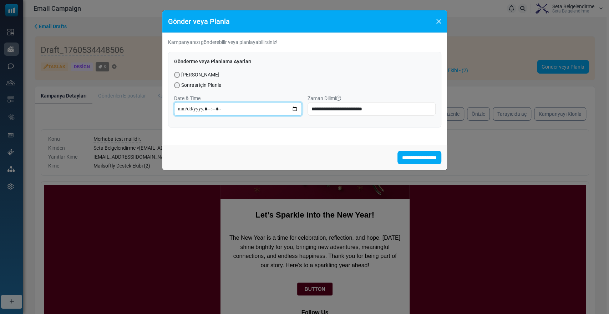
click at [242, 111] on input "datetime-local" at bounding box center [238, 109] width 128 height 14
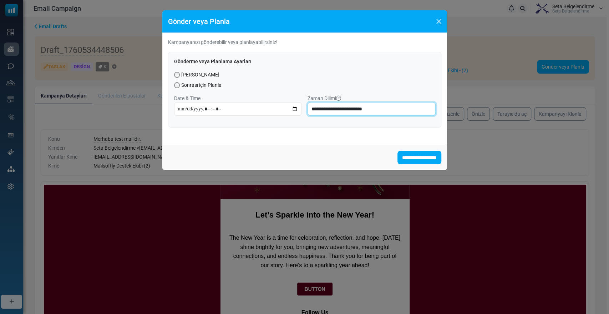
click at [379, 108] on select "**********" at bounding box center [371, 109] width 128 height 14
click at [246, 82] on div "Sonrası için Planla" at bounding box center [304, 84] width 261 height 7
click at [190, 74] on span "[PERSON_NAME]" at bounding box center [200, 74] width 38 height 7
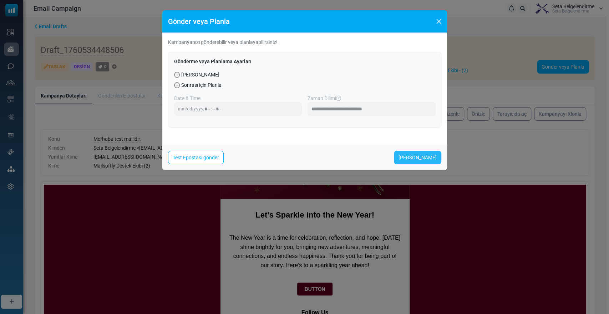
click at [417, 156] on link "[PERSON_NAME]" at bounding box center [417, 158] width 47 height 14
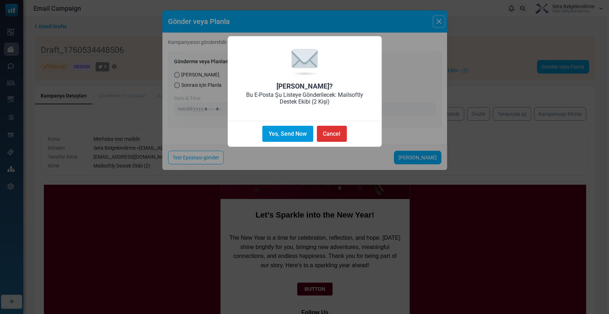
click at [297, 133] on button "Yes, Send Now" at bounding box center [287, 134] width 51 height 16
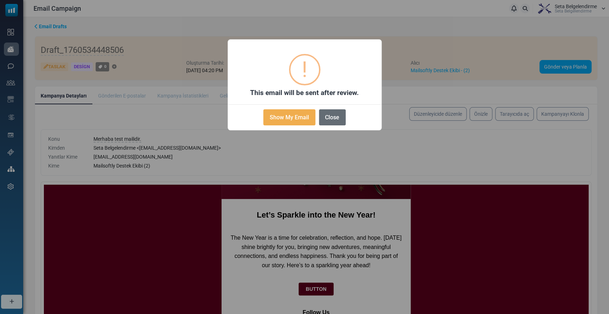
click at [335, 118] on button "Close" at bounding box center [332, 117] width 27 height 16
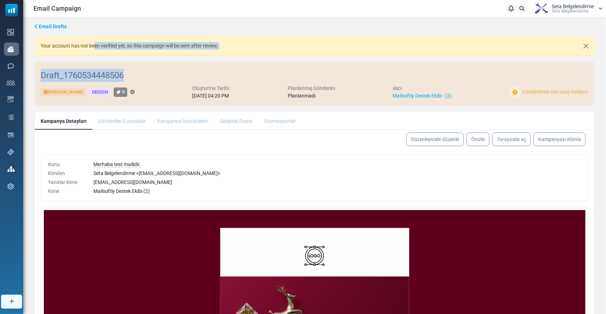
drag, startPoint x: 78, startPoint y: 46, endPoint x: 279, endPoint y: 56, distance: 201.1
click at [279, 56] on div "Email Drafts Your account has not been verified yet, so this campaign will be s…" at bounding box center [314, 214] width 583 height 394
click at [276, 50] on div "Your account has not been verified yet, so this campaign will be sent after rev…" at bounding box center [315, 46] width 560 height 20
click at [180, 121] on li "Kampanya İstatistikleri" at bounding box center [183, 120] width 62 height 17
click at [183, 122] on li "Kampanya İstatistikleri" at bounding box center [183, 120] width 62 height 17
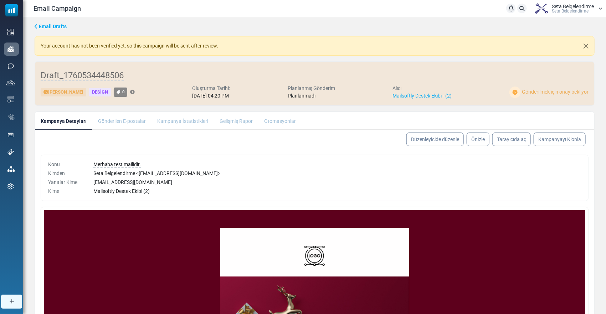
click at [183, 122] on li "Kampanya İstatistikleri" at bounding box center [183, 120] width 62 height 17
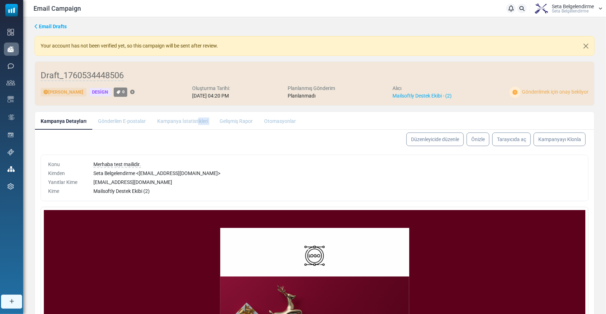
click at [183, 123] on li "Kampanya İstatistikleri" at bounding box center [183, 120] width 62 height 17
click at [184, 121] on li "Kampanya İstatistikleri" at bounding box center [183, 120] width 62 height 17
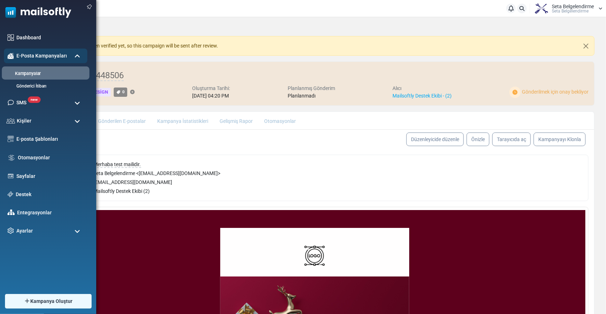
click at [29, 70] on link "Kampanyalar" at bounding box center [45, 73] width 86 height 7
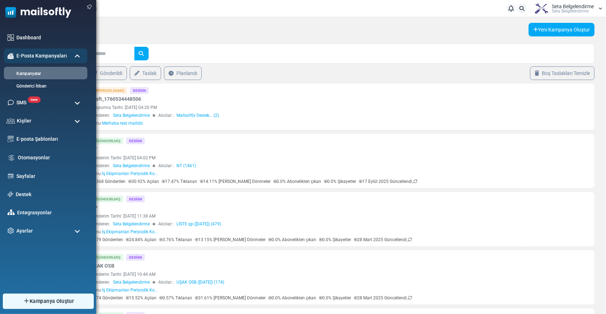
click at [39, 300] on span "Kampanya Oluştur" at bounding box center [52, 301] width 44 height 8
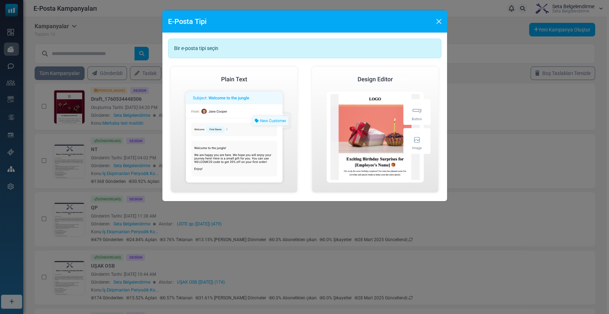
click at [151, 22] on div "E-Posta Tipi Bir e-posta tipi seçin Basit E-Posta Oluştur Görsel E-Posta Oluştur" at bounding box center [304, 157] width 609 height 314
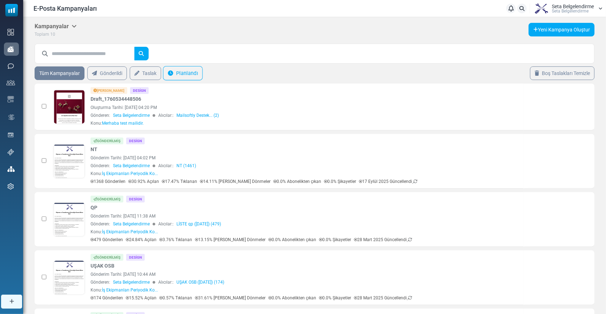
click at [177, 76] on link "Planlandı" at bounding box center [183, 73] width 40 height 14
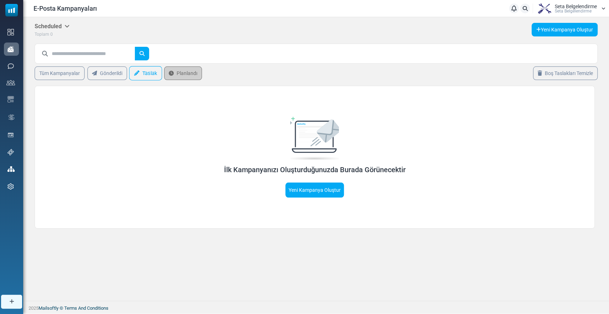
click at [137, 73] on icon at bounding box center [136, 73] width 5 height 5
click at [114, 76] on link "Gönderildi" at bounding box center [107, 73] width 42 height 14
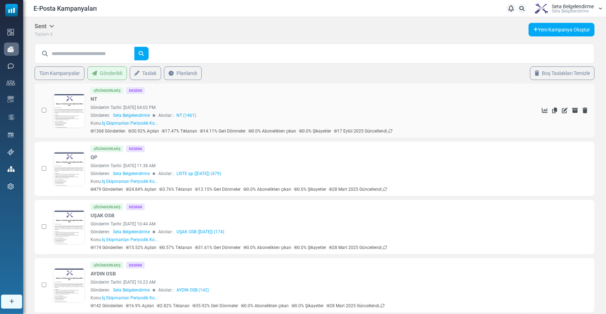
click at [104, 91] on div "Gönderilmiş" at bounding box center [107, 90] width 33 height 7
click at [57, 115] on link at bounding box center [69, 130] width 31 height 73
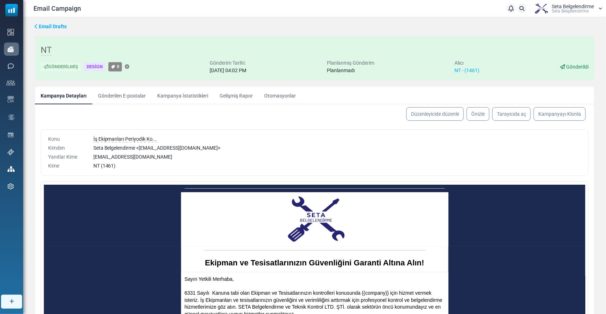
scroll to position [25, 0]
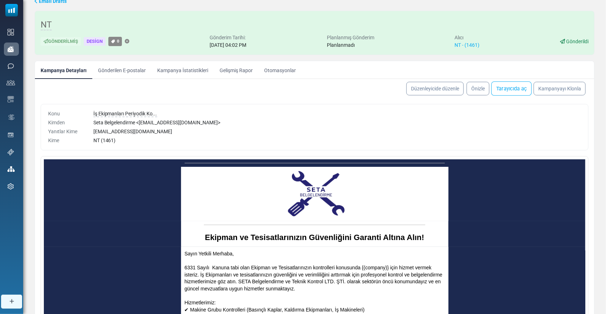
click at [513, 84] on link "Tarayıcıda aç" at bounding box center [512, 88] width 40 height 14
click at [181, 77] on link "Kampanya İstatistikleri" at bounding box center [183, 70] width 62 height 18
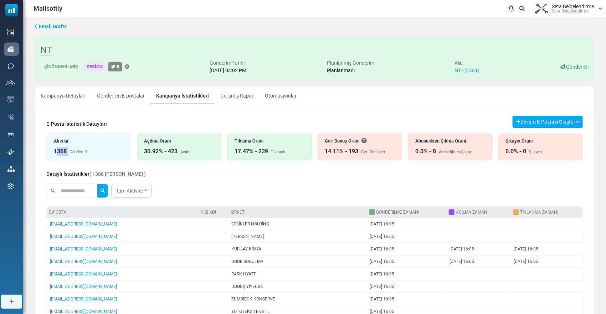
drag, startPoint x: 56, startPoint y: 151, endPoint x: 70, endPoint y: 153, distance: 14.4
click at [70, 153] on div "1368 Gönderildi" at bounding box center [89, 151] width 70 height 9
click at [343, 147] on div "14.11% - 193" at bounding box center [342, 151] width 34 height 9
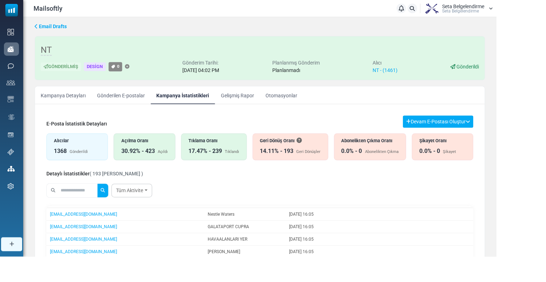
scroll to position [22, 0]
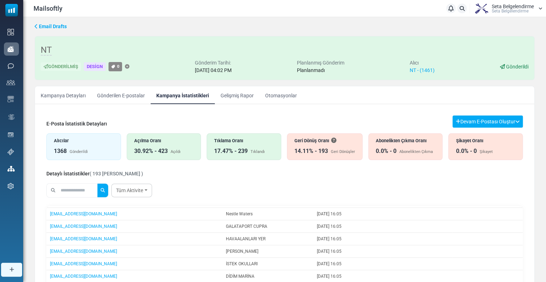
click at [235, 94] on link "Gelişmiş Rapor" at bounding box center [237, 95] width 45 height 18
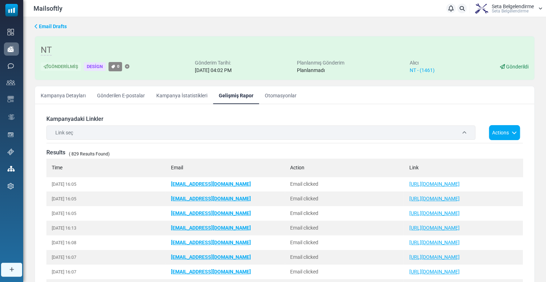
click at [91, 133] on div "Link seç" at bounding box center [260, 133] width 429 height 14
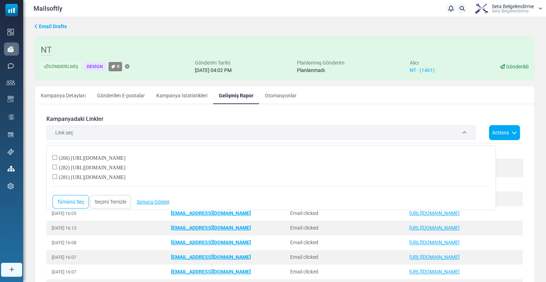
drag, startPoint x: 82, startPoint y: 157, endPoint x: 134, endPoint y: 159, distance: 51.8
click at [134, 159] on div "(266) https://www.mailsoftly.com" at bounding box center [270, 157] width 437 height 10
drag, startPoint x: 114, startPoint y: 177, endPoint x: 147, endPoint y: 178, distance: 32.8
click at [147, 178] on div "(281) http://www.setabelgelendirme.com" at bounding box center [270, 176] width 437 height 10
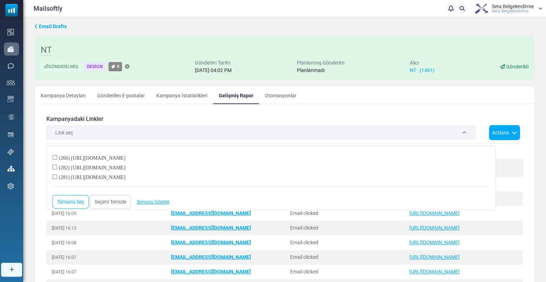
click at [147, 178] on div "(281) http://www.setabelgelendirme.com" at bounding box center [270, 176] width 437 height 10
drag, startPoint x: 128, startPoint y: 167, endPoint x: 296, endPoint y: 172, distance: 168.1
click at [296, 172] on div "(266) https://www.mailsoftly.com (282) https://www.setabelgelendirme.com/_files…" at bounding box center [270, 178] width 449 height 65
click at [270, 169] on div "(282) https://www.setabelgelendirme.com/_files/ugd/a9058e_689f25847518498ba1dab…" at bounding box center [270, 166] width 437 height 10
drag, startPoint x: 270, startPoint y: 169, endPoint x: 133, endPoint y: 169, distance: 137.7
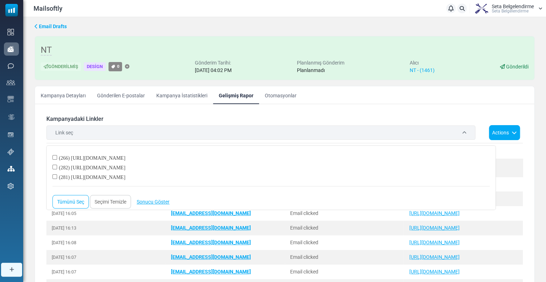
click at [133, 169] on div "(282) https://www.setabelgelendirme.com/_files/ugd/a9058e_689f25847518498ba1dab…" at bounding box center [270, 166] width 437 height 10
click at [163, 201] on link "Sonucu Göster (1)" at bounding box center [156, 202] width 49 height 14
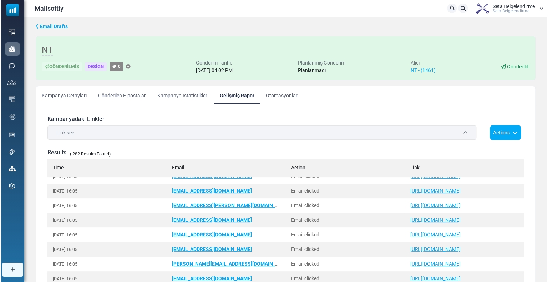
scroll to position [178, 0]
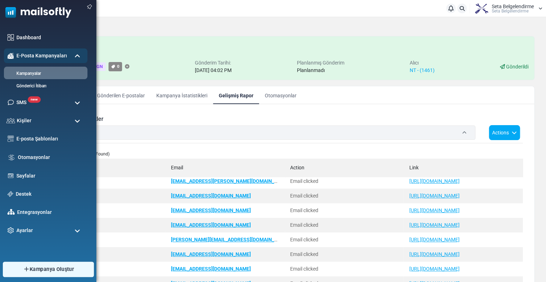
click at [35, 268] on span "Kampanya Oluştur" at bounding box center [52, 269] width 44 height 8
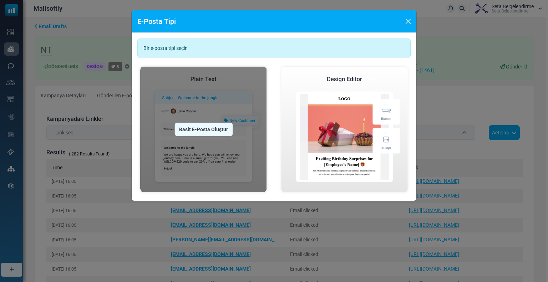
click at [194, 128] on div "Basit E-Posta Oluştur" at bounding box center [203, 130] width 58 height 14
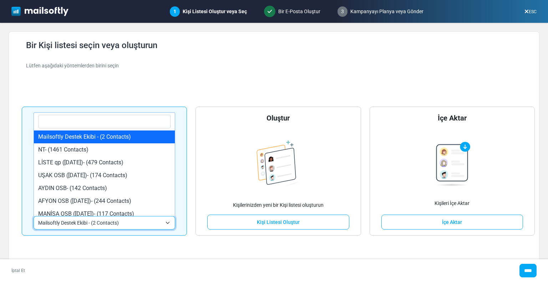
click at [105, 223] on span "Mailsoftly Destek Ekibi - (2 Contacts)" at bounding box center [100, 223] width 124 height 9
click at [143, 227] on span "Mailsoftly Destek Ekibi - (2 Contacts)" at bounding box center [105, 223] width 142 height 14
click at [89, 222] on span "Mailsoftly Destek Ekibi - (2 Contacts)" at bounding box center [100, 223] width 124 height 9
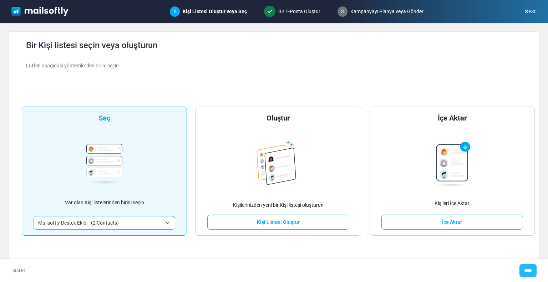
click at [526, 270] on input "****" at bounding box center [527, 271] width 17 height 14
type input "*****"
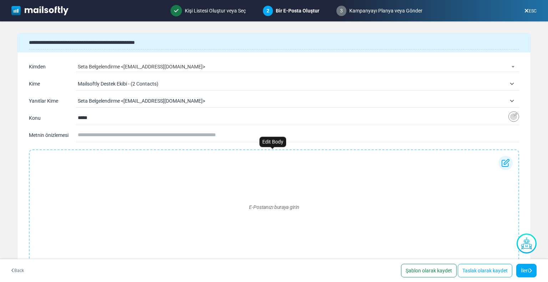
click at [103, 182] on div "E-Postanızı buraya girin" at bounding box center [273, 207] width 477 height 103
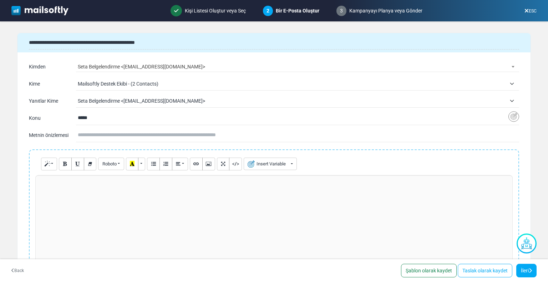
click at [69, 193] on div at bounding box center [273, 228] width 477 height 107
click at [73, 194] on p "****" at bounding box center [273, 197] width 468 height 7
click at [208, 163] on icon "Picture" at bounding box center [208, 163] width 5 height 5
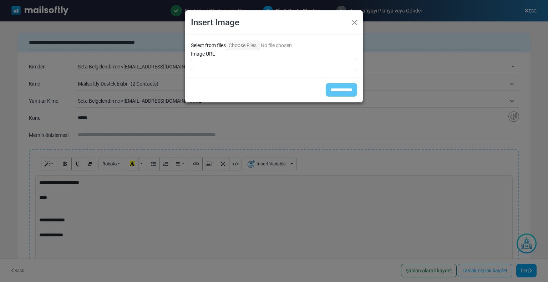
click at [240, 45] on input "Select from files" at bounding box center [274, 46] width 97 height 10
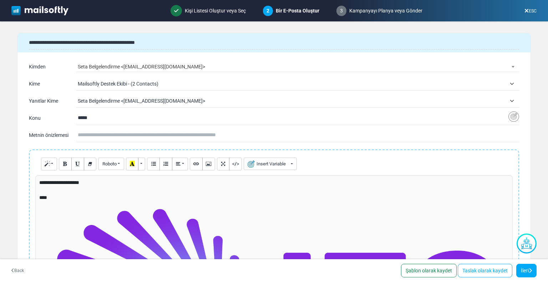
click at [185, 212] on div "**********" at bounding box center [273, 228] width 477 height 107
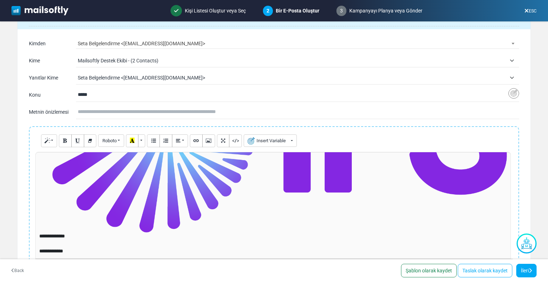
scroll to position [71, 0]
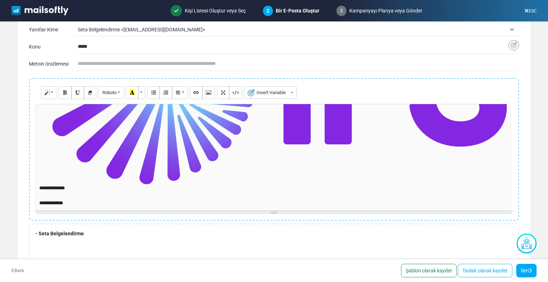
click at [447, 161] on div "**********" at bounding box center [273, 157] width 477 height 107
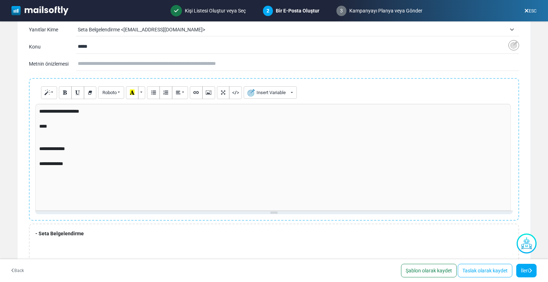
scroll to position [0, 0]
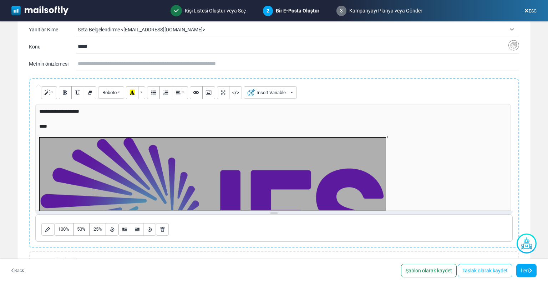
drag, startPoint x: 507, startPoint y: 183, endPoint x: 49, endPoint y: 128, distance: 461.4
click at [49, 128] on div "**********" at bounding box center [273, 157] width 477 height 107
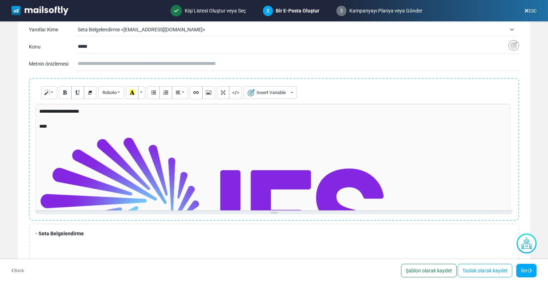
scroll to position [114, 0]
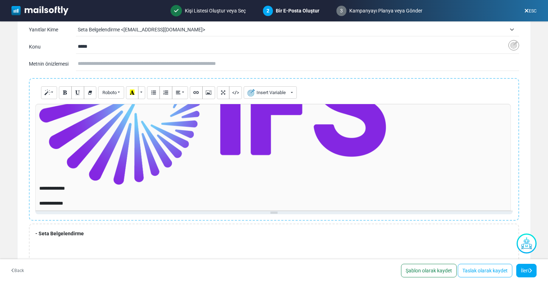
click at [328, 155] on div "**********" at bounding box center [273, 157] width 477 height 107
click at [385, 182] on div "**********" at bounding box center [273, 157] width 477 height 107
click at [371, 173] on div "**********" at bounding box center [273, 157] width 477 height 107
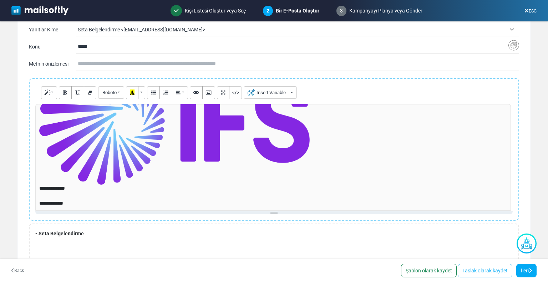
scroll to position [78, 0]
drag, startPoint x: 385, startPoint y: 184, endPoint x: 59, endPoint y: 148, distance: 328.4
click at [59, 148] on div "**********" at bounding box center [273, 157] width 477 height 107
click at [263, 162] on div "**********" at bounding box center [273, 157] width 477 height 107
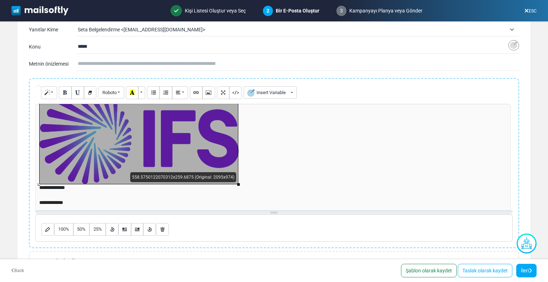
scroll to position [45, 0]
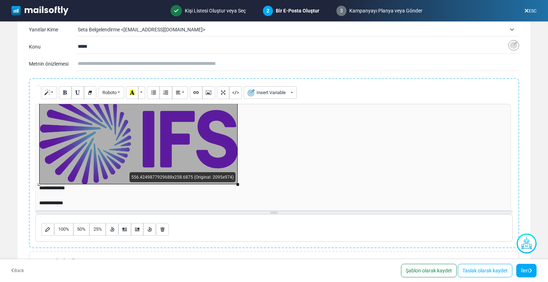
drag, startPoint x: 310, startPoint y: 184, endPoint x: 66, endPoint y: 151, distance: 246.3
click at [66, 151] on div "556.4249877929688x258.6875 (Original: 2095x974)" at bounding box center [138, 138] width 198 height 92
click at [227, 157] on div "**********" at bounding box center [273, 157] width 477 height 107
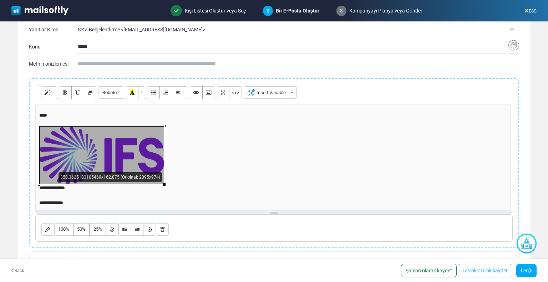
scroll to position [10, 0]
drag, startPoint x: 238, startPoint y: 184, endPoint x: 60, endPoint y: 149, distance: 181.7
click at [60, 149] on div "346.0625x160.875 (Original: 2095x974)" at bounding box center [100, 155] width 123 height 57
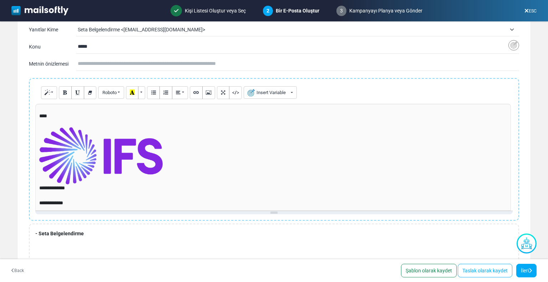
click at [214, 156] on p at bounding box center [273, 155] width 468 height 57
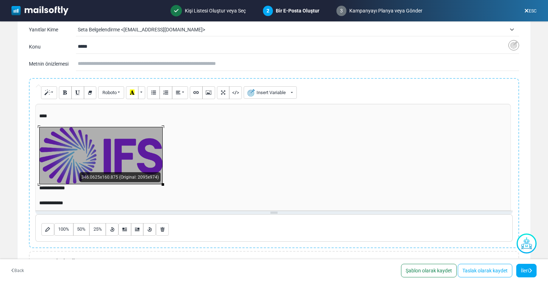
click at [130, 160] on div "**********" at bounding box center [273, 157] width 477 height 107
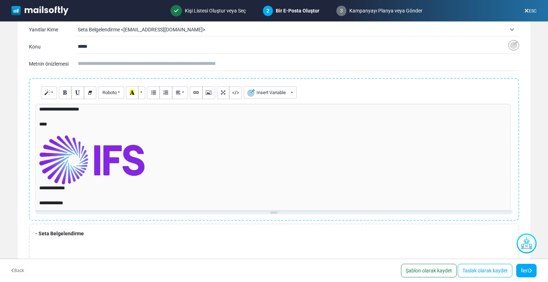
scroll to position [0, 0]
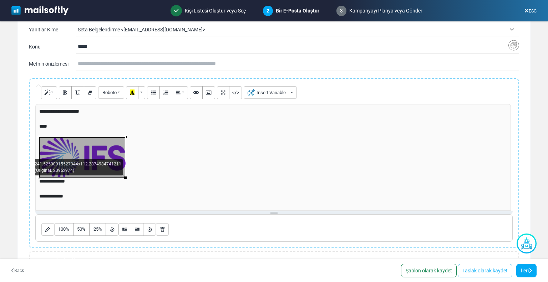
drag, startPoint x: 162, startPoint y: 183, endPoint x: 99, endPoint y: 156, distance: 69.2
click at [83, 167] on div "241.52500915527344x112.2874984741211 (Original: 2095x974)" at bounding box center [82, 157] width 86 height 40
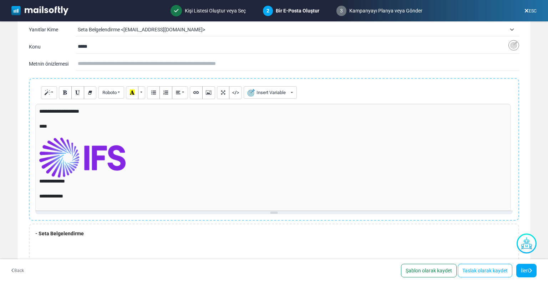
click at [172, 152] on p at bounding box center [273, 158] width 468 height 40
click at [105, 159] on div "**********" at bounding box center [273, 157] width 477 height 107
click at [127, 179] on p "**********" at bounding box center [273, 181] width 468 height 7
click at [109, 161] on div "**********" at bounding box center [273, 157] width 477 height 107
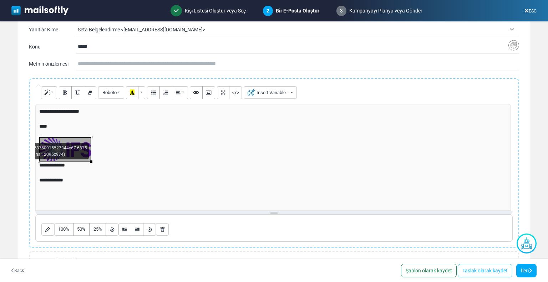
drag, startPoint x: 126, startPoint y: 177, endPoint x: 77, endPoint y: 161, distance: 51.3
click at [77, 161] on div "**********" at bounding box center [273, 157] width 477 height 107
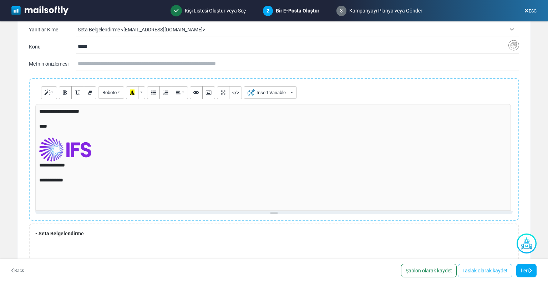
click at [79, 172] on p at bounding box center [273, 172] width 468 height 7
drag, startPoint x: 69, startPoint y: 166, endPoint x: 50, endPoint y: 164, distance: 19.4
click at [50, 164] on p "**********" at bounding box center [273, 165] width 468 height 7
click at [194, 95] on icon "Link (CTRL+K)" at bounding box center [196, 92] width 5 height 5
type input "*********"
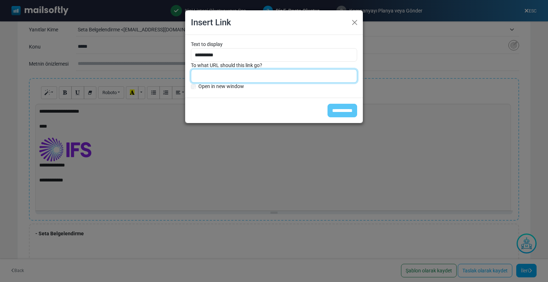
click at [201, 73] on input "To what URL should this link go?" at bounding box center [274, 76] width 166 height 14
click at [212, 78] on input "To what URL should this link go?" at bounding box center [274, 76] width 166 height 14
type input "*"
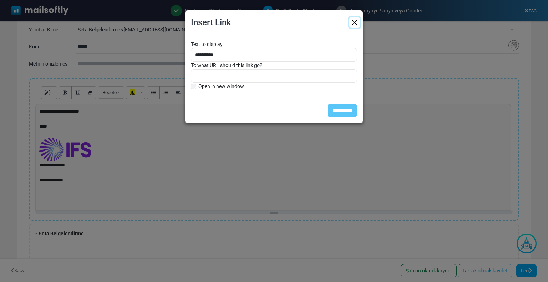
click at [354, 27] on button "Close" at bounding box center [354, 22] width 11 height 11
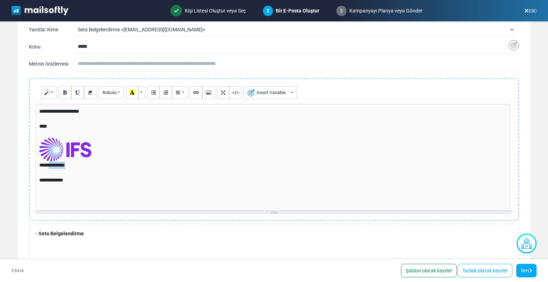
click at [52, 163] on p "**********" at bounding box center [273, 165] width 468 height 7
click at [152, 92] on icon "Unordered list (CTRL+SHIFT+NUM7)" at bounding box center [153, 92] width 5 height 5
click at [167, 92] on icon "Ordered list (CTRL+SHIFT+NUM8)" at bounding box center [165, 92] width 5 height 5
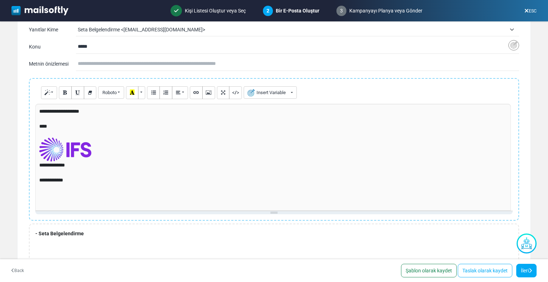
click at [107, 156] on p at bounding box center [273, 150] width 468 height 24
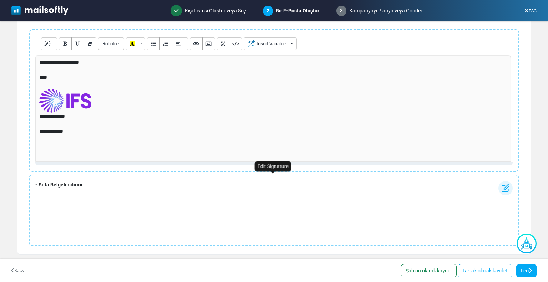
click at [66, 186] on b "- Seta Belgelendirme" at bounding box center [59, 185] width 49 height 6
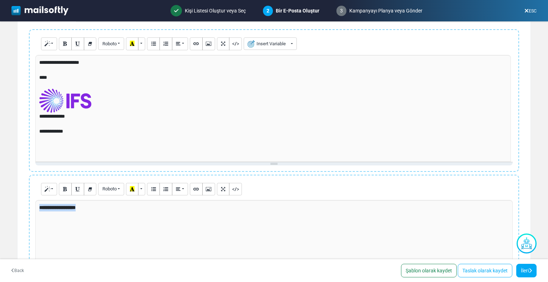
drag, startPoint x: 38, startPoint y: 208, endPoint x: 87, endPoint y: 213, distance: 49.5
click at [87, 213] on div "**********" at bounding box center [273, 253] width 477 height 107
click at [83, 210] on div at bounding box center [83, 210] width 0 height 0
click at [88, 208] on div "**********" at bounding box center [273, 253] width 477 height 107
drag, startPoint x: 81, startPoint y: 203, endPoint x: 25, endPoint y: 202, distance: 56.4
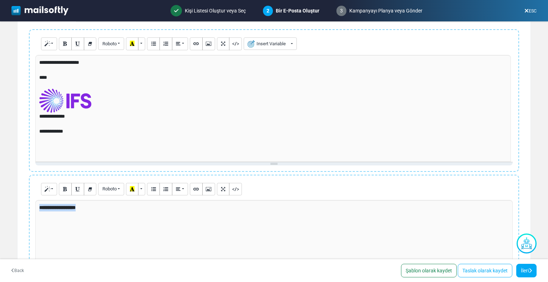
click at [25, 202] on div "**********" at bounding box center [273, 173] width 513 height 288
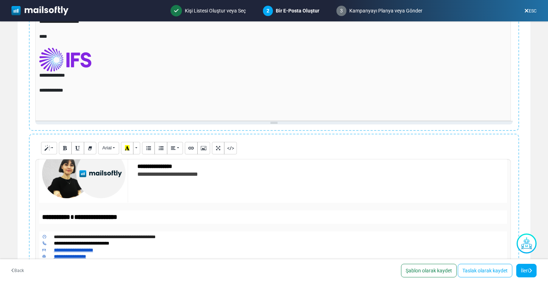
scroll to position [0, 0]
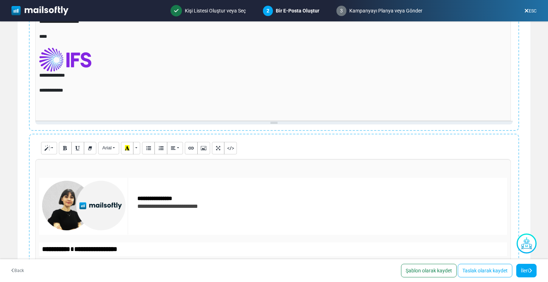
click at [124, 199] on div "**********" at bounding box center [273, 212] width 477 height 107
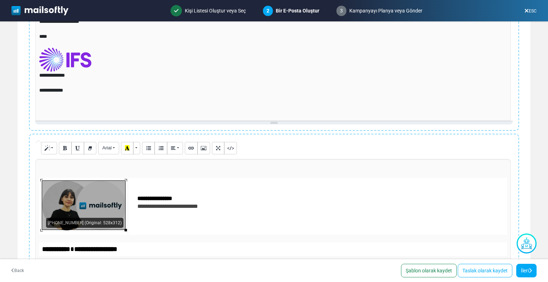
click at [218, 227] on td "**********" at bounding box center [194, 206] width 119 height 57
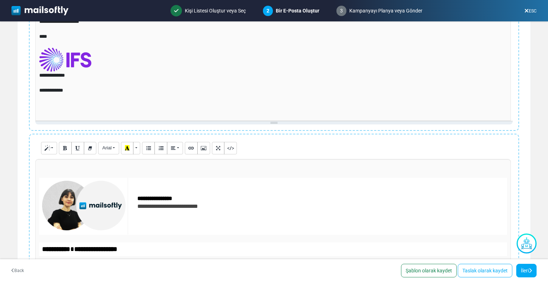
click at [51, 172] on div at bounding box center [273, 174] width 468 height 7
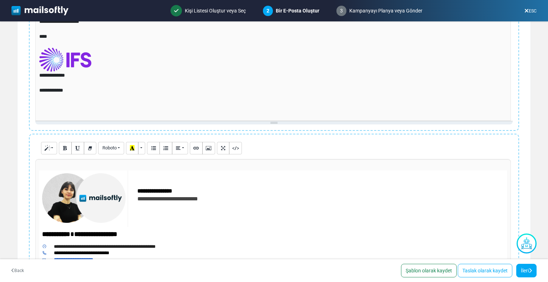
click at [40, 172] on td at bounding box center [84, 199] width 88 height 57
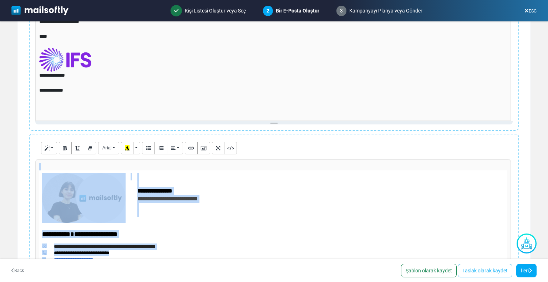
drag, startPoint x: 39, startPoint y: 169, endPoint x: 164, endPoint y: 251, distance: 150.1
click at [168, 253] on div "**********" at bounding box center [272, 212] width 475 height 107
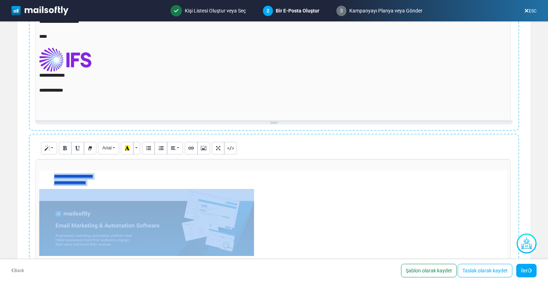
drag, startPoint x: 274, startPoint y: 235, endPoint x: 50, endPoint y: 169, distance: 233.9
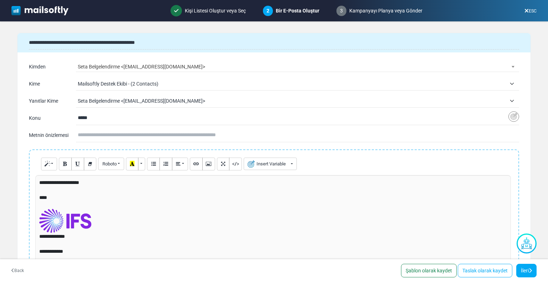
click at [161, 215] on p at bounding box center [273, 221] width 468 height 24
click at [95, 82] on span "Mailsoftly Destek Ekibi - (2 Contacts)" at bounding box center [292, 84] width 428 height 9
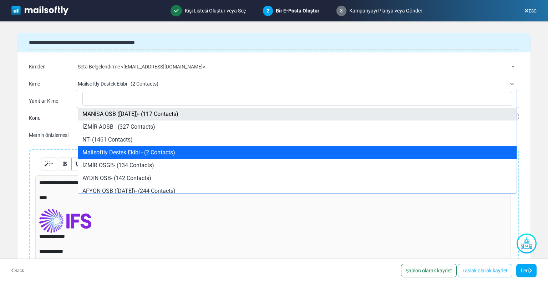
click at [97, 82] on span "Mailsoftly Destek Ekibi - (2 Contacts)" at bounding box center [292, 84] width 428 height 9
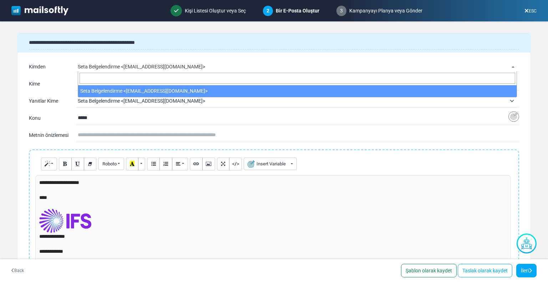
click at [98, 66] on span "Seta Belgelendirme <info@setabelgelendirme.com>" at bounding box center [297, 67] width 439 height 10
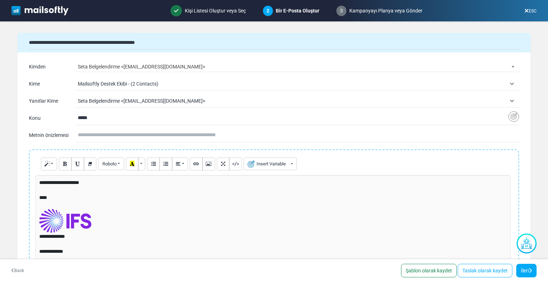
click at [82, 100] on span "Seta Belgelendirme <info@setabelgelendirme.com>" at bounding box center [292, 101] width 428 height 9
drag, startPoint x: 101, startPoint y: 117, endPoint x: 80, endPoint y: 117, distance: 21.1
click at [80, 117] on input "*****" at bounding box center [293, 118] width 431 height 14
type input "**********"
drag, startPoint x: 28, startPoint y: 113, endPoint x: 117, endPoint y: 117, distance: 89.2
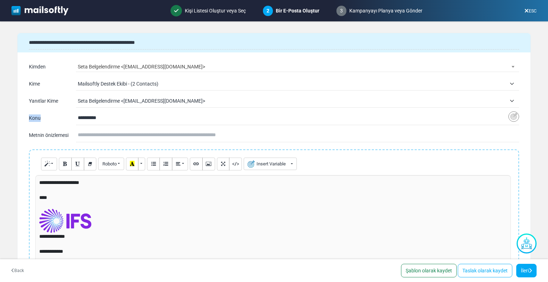
click at [117, 117] on div "**********" at bounding box center [273, 101] width 513 height 86
drag, startPoint x: 32, startPoint y: 135, endPoint x: 140, endPoint y: 136, distance: 107.4
click at [140, 136] on div "Metnin önizlemesi" at bounding box center [274, 134] width 490 height 11
click at [140, 136] on input "text" at bounding box center [298, 135] width 441 height 14
click at [89, 137] on input "text" at bounding box center [298, 135] width 441 height 14
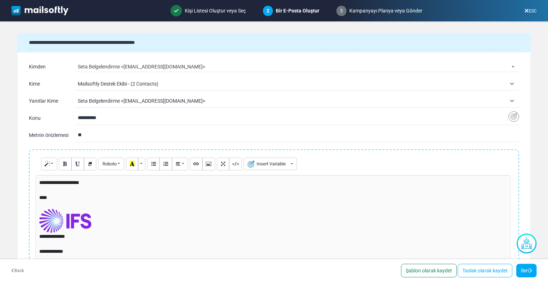
type input "**********"
drag, startPoint x: 143, startPoint y: 134, endPoint x: 99, endPoint y: 135, distance: 43.9
click at [100, 135] on input "**********" at bounding box center [298, 135] width 441 height 14
click at [98, 136] on input "**********" at bounding box center [298, 135] width 441 height 14
drag, startPoint x: 100, startPoint y: 136, endPoint x: 161, endPoint y: 138, distance: 60.3
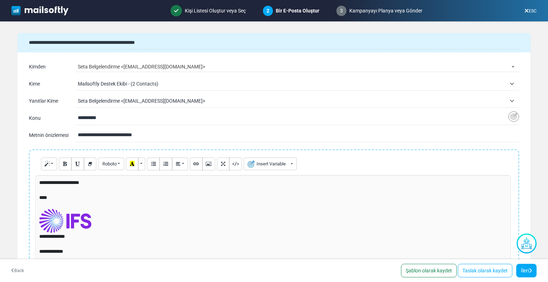
click at [161, 138] on input "**********" at bounding box center [298, 135] width 441 height 14
drag, startPoint x: 157, startPoint y: 138, endPoint x: 81, endPoint y: 137, distance: 76.0
click at [78, 138] on div "**********" at bounding box center [297, 135] width 443 height 14
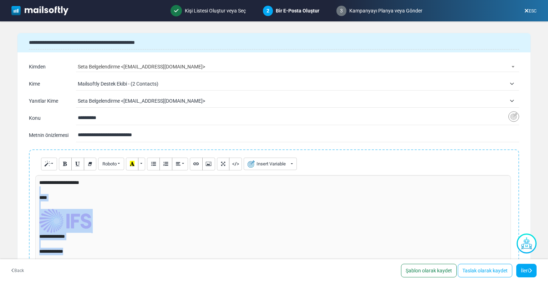
drag, startPoint x: 63, startPoint y: 192, endPoint x: 71, endPoint y: 255, distance: 63.6
click at [71, 255] on div "**********" at bounding box center [272, 228] width 475 height 107
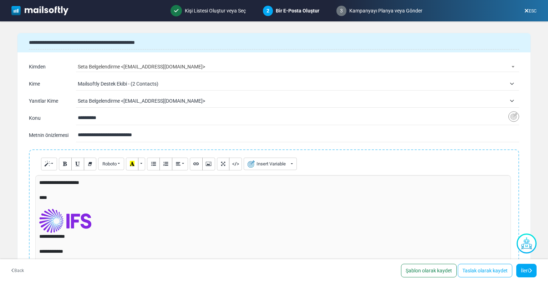
click at [113, 135] on input "**********" at bounding box center [298, 135] width 441 height 14
click at [113, 135] on input "text" at bounding box center [298, 135] width 441 height 14
click at [109, 128] on div "**********" at bounding box center [273, 101] width 513 height 86
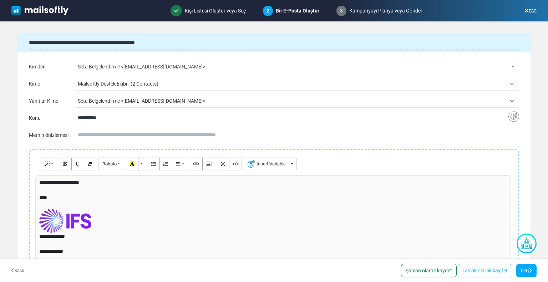
click at [113, 134] on input "text" at bounding box center [298, 135] width 441 height 14
click at [114, 132] on input "text" at bounding box center [298, 135] width 441 height 14
click at [526, 270] on link "İleri" at bounding box center [526, 271] width 20 height 14
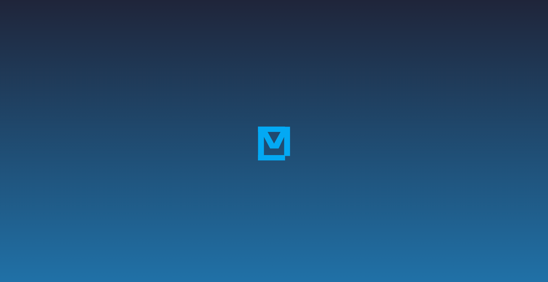
select select "**********"
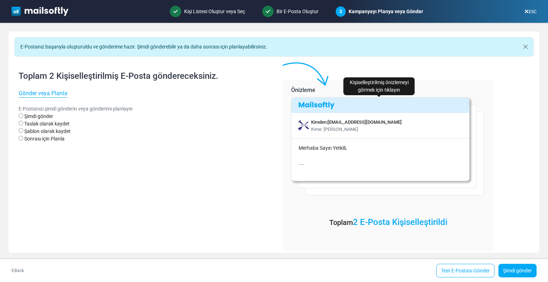
click at [360, 123] on div "Kimden: [EMAIL_ADDRESS][DOMAIN_NAME]" at bounding box center [356, 122] width 91 height 7
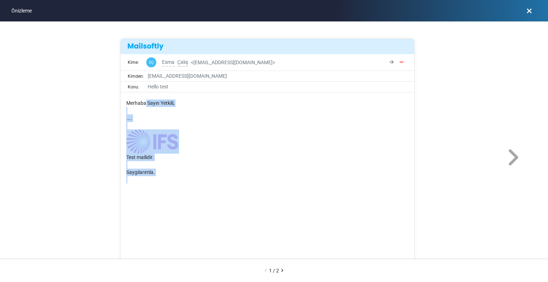
drag, startPoint x: 145, startPoint y: 104, endPoint x: 138, endPoint y: 185, distance: 81.7
click at [138, 185] on div "Merhaba Sayın Yetkili, .... Test mailidir. Saygılarımla." at bounding box center [267, 187] width 283 height 175
click at [184, 184] on span at bounding box center [233, 217] width 215 height 67
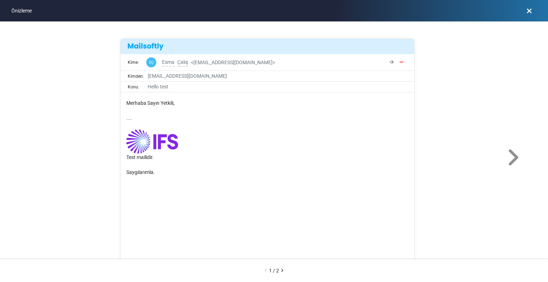
click at [515, 156] on icon at bounding box center [512, 157] width 13 height 21
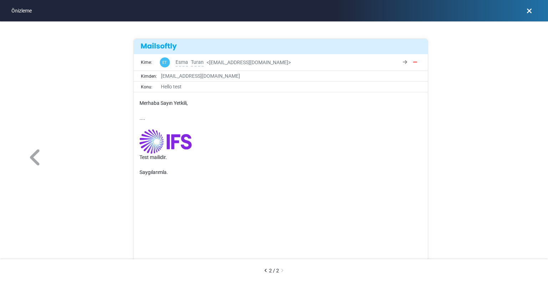
click at [527, 11] on icon at bounding box center [528, 11] width 5 height 0
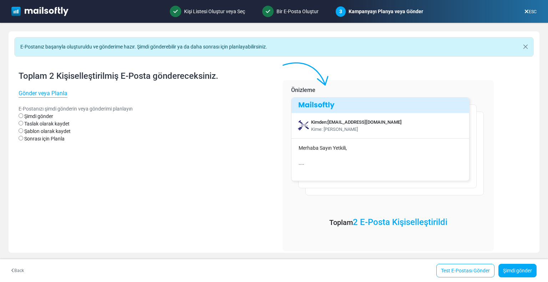
click at [64, 138] on label "Sonrası için Planla" at bounding box center [44, 138] width 40 height 7
click at [62, 140] on label "Sonrası için Planla" at bounding box center [44, 138] width 40 height 7
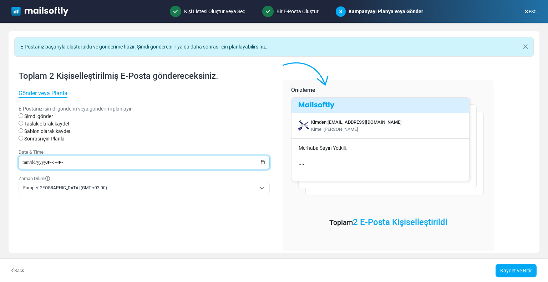
click at [41, 164] on input "datetime-local" at bounding box center [144, 163] width 251 height 14
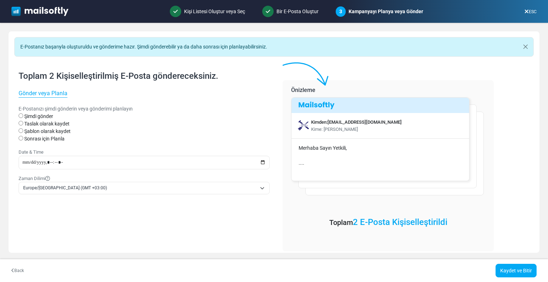
click at [524, 12] on icon at bounding box center [526, 11] width 4 height 0
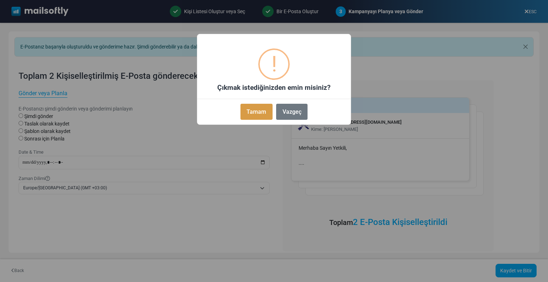
click at [260, 113] on button "Tamam" at bounding box center [256, 112] width 32 height 16
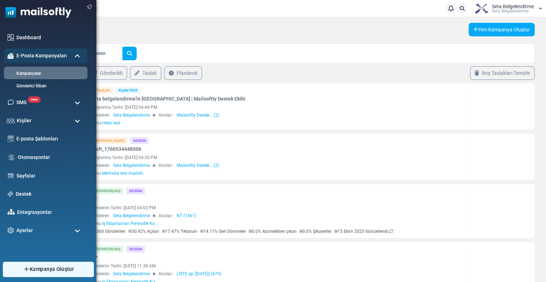
click at [54, 265] on link "Kampanya Oluştur" at bounding box center [47, 269] width 91 height 15
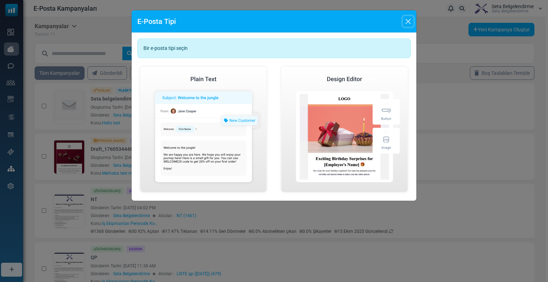
click at [406, 25] on button "Close" at bounding box center [408, 21] width 11 height 11
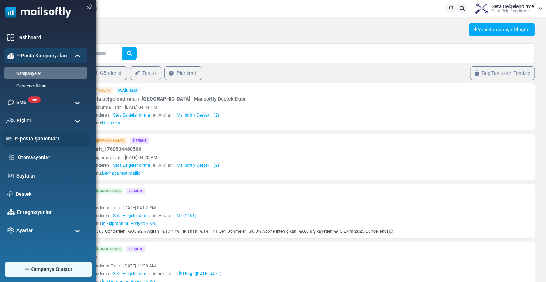
click at [23, 143] on div "E-posta Şablonları" at bounding box center [46, 138] width 88 height 15
click at [27, 141] on link "E-posta Şablonları" at bounding box center [50, 139] width 71 height 8
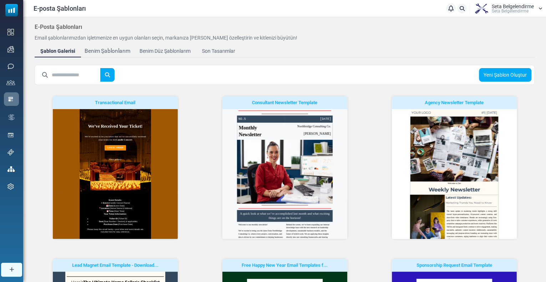
click at [105, 52] on div "Benim Şablonlarım" at bounding box center [108, 51] width 46 height 8
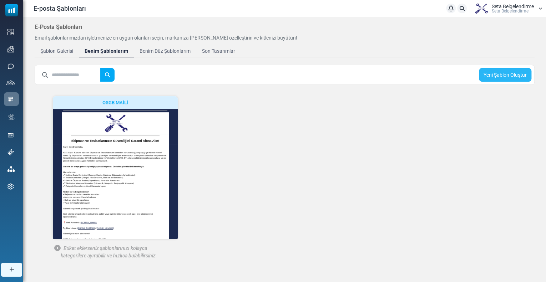
click at [518, 71] on link "Yeni Şablon Oluştur" at bounding box center [505, 75] width 52 height 14
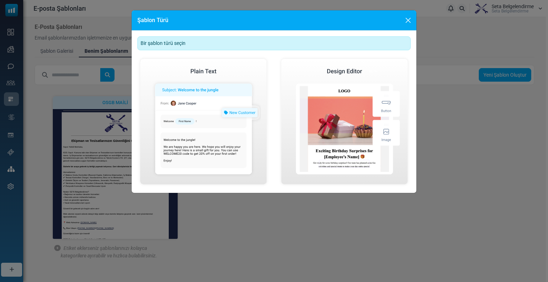
click at [252, 236] on div "Şablon Türü Bir şablon türü seçin Basit E-posta Şablonu Oluştur Görsel E-posta …" at bounding box center [274, 141] width 548 height 282
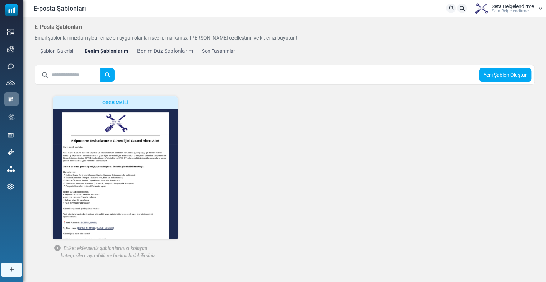
click at [162, 52] on div "Benim Düz Şablonlarım" at bounding box center [165, 51] width 56 height 8
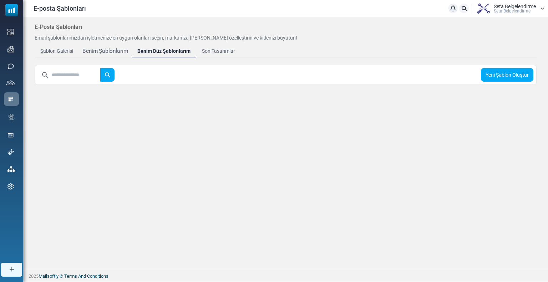
click at [122, 51] on div "Benim Şablonlarım" at bounding box center [105, 51] width 46 height 8
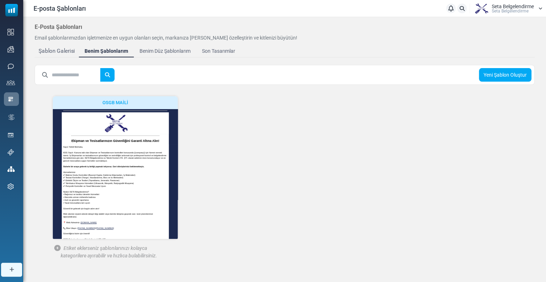
click at [61, 48] on div "Şablon Galerisi" at bounding box center [57, 51] width 36 height 8
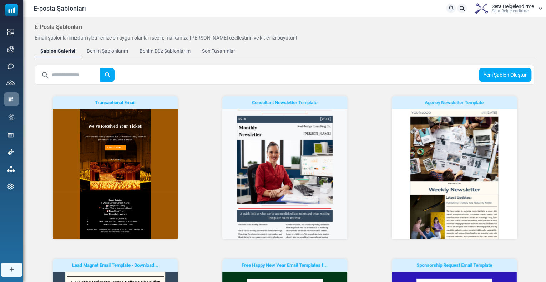
click at [523, 12] on span "Seta Belgelendi̇rme" at bounding box center [510, 11] width 37 height 4
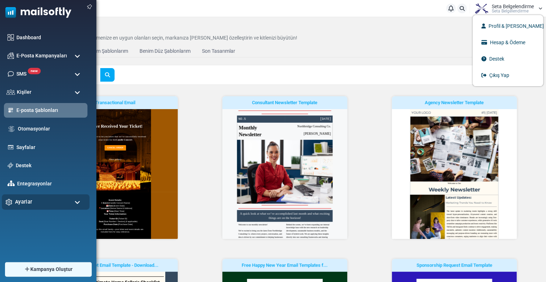
click at [26, 200] on span "Ayarlar" at bounding box center [23, 202] width 17 height 8
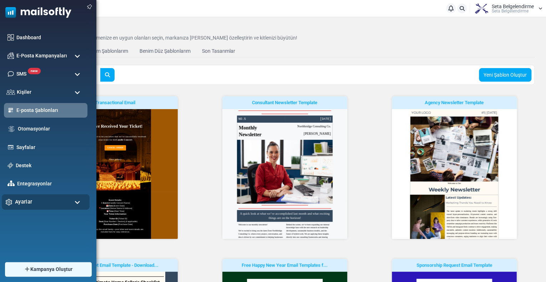
click at [16, 202] on span "Ayarlar" at bounding box center [23, 202] width 17 height 8
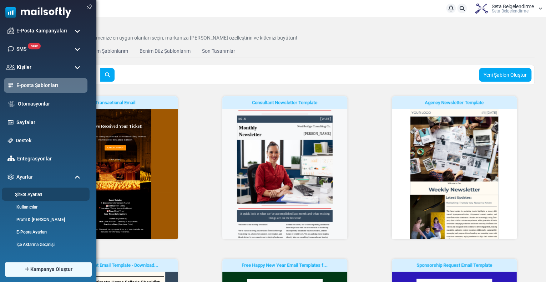
scroll to position [36, 0]
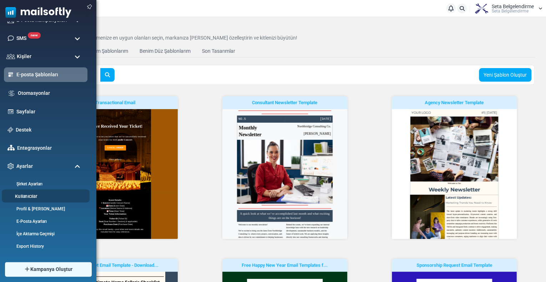
click at [29, 198] on link "Kullanıcılar" at bounding box center [45, 196] width 86 height 7
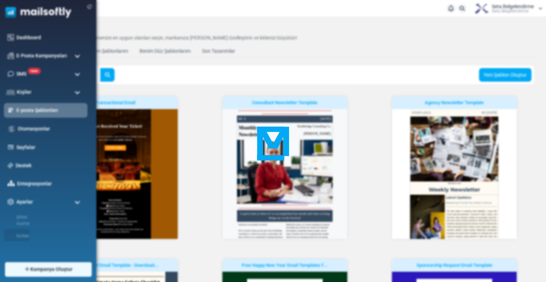
scroll to position [0, 0]
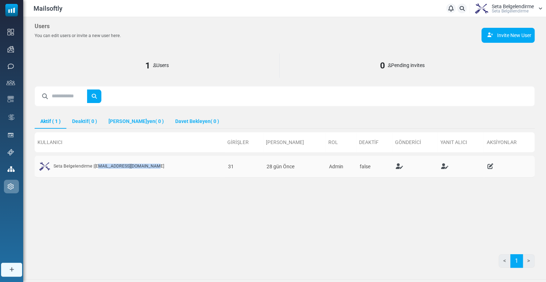
drag, startPoint x: 97, startPoint y: 167, endPoint x: 160, endPoint y: 172, distance: 63.0
click at [160, 172] on td "Seta Belgelendirme | info@setabelgelendirme.com" at bounding box center [130, 167] width 190 height 22
click at [161, 211] on div "Kullanıcı Girişler Son Giriş Rol Deaktif Gönderici Yanıt Alıcı Aksiyonlar Seta …" at bounding box center [285, 186] width 500 height 114
click at [197, 220] on div "Kullanıcı Girişler Son Giriş Rol Deaktif Gönderici Yanıt Alıcı Aksiyonlar Seta …" at bounding box center [285, 186] width 500 height 114
click at [91, 206] on div "Kullanıcı Girişler Son Giriş Rol Deaktif Gönderici Yanıt Alıcı Aksiyonlar Seta …" at bounding box center [285, 186] width 500 height 114
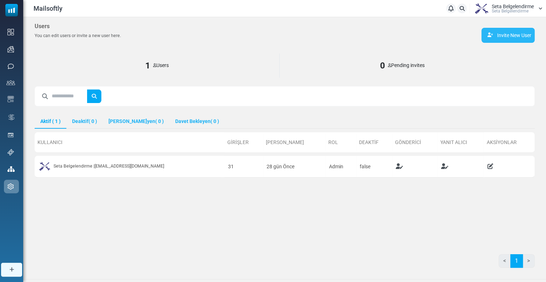
click at [520, 33] on link "Invite New User" at bounding box center [507, 35] width 53 height 15
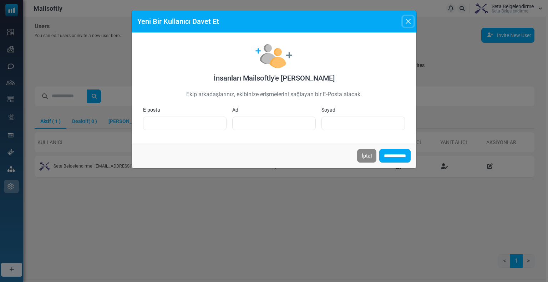
click at [407, 21] on button "Close" at bounding box center [408, 21] width 11 height 11
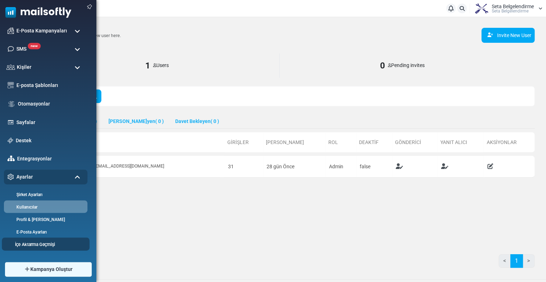
scroll to position [36, 0]
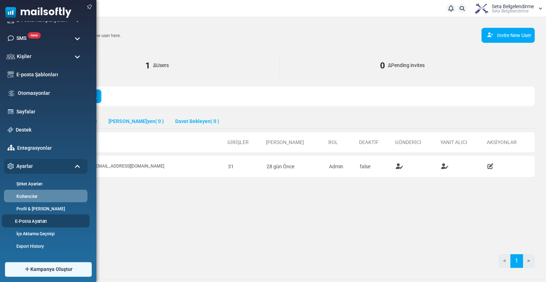
click at [37, 222] on link "E-Posta Ayarları" at bounding box center [45, 221] width 86 height 7
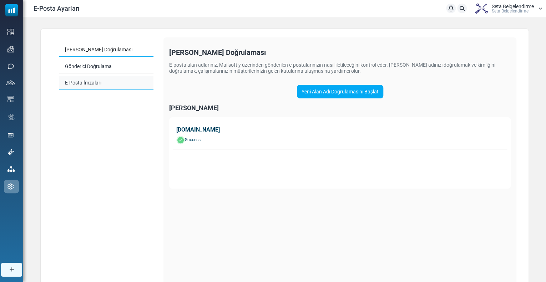
click at [88, 84] on link "E-Posta İmzaları" at bounding box center [106, 83] width 94 height 14
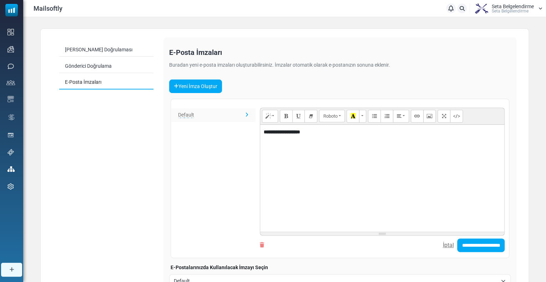
click at [310, 148] on div "**********" at bounding box center [382, 178] width 244 height 107
drag, startPoint x: 314, startPoint y: 133, endPoint x: 265, endPoint y: 133, distance: 48.2
click at [265, 133] on div "**********" at bounding box center [382, 178] width 244 height 107
click at [271, 136] on div "**********" at bounding box center [382, 178] width 244 height 107
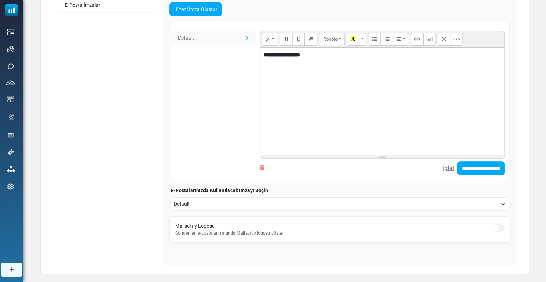
scroll to position [91, 0]
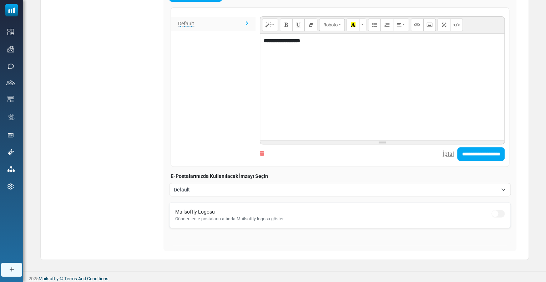
drag, startPoint x: 190, startPoint y: 213, endPoint x: 230, endPoint y: 209, distance: 40.2
click at [230, 209] on div "Mailsoftly Logosu Gönderilen e-postaların altında Mailsoftly logosu göster." at bounding box center [229, 215] width 109 height 14
click at [238, 208] on div "Mailsoftly Logosu Gönderilen e-postaların altında Mailsoftly logosu göster." at bounding box center [229, 215] width 109 height 14
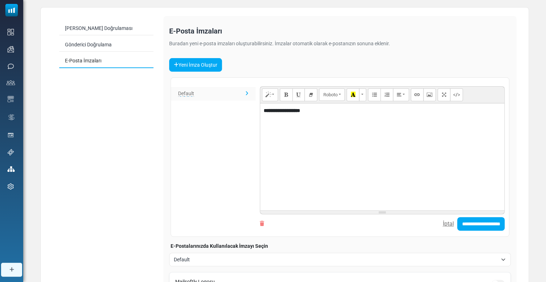
scroll to position [0, 0]
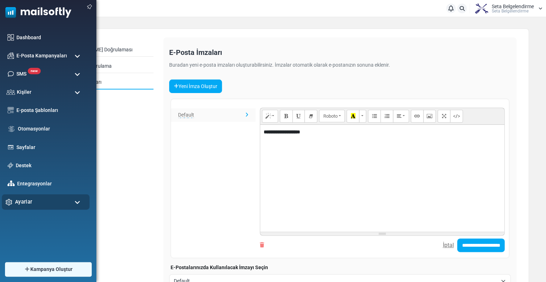
click at [19, 199] on span "Ayarlar" at bounding box center [23, 202] width 17 height 8
click at [27, 205] on span "Ayarlar" at bounding box center [23, 202] width 17 height 8
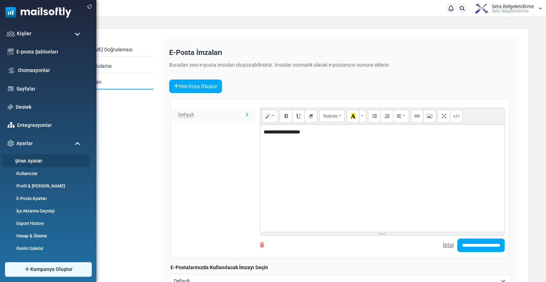
scroll to position [59, 0]
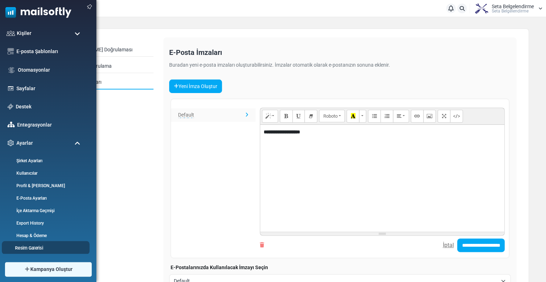
click at [37, 245] on link "Resim Galerisi" at bounding box center [45, 248] width 86 height 7
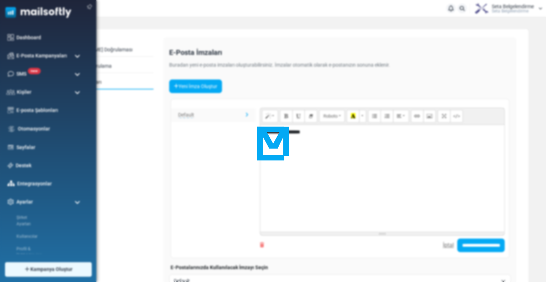
scroll to position [0, 0]
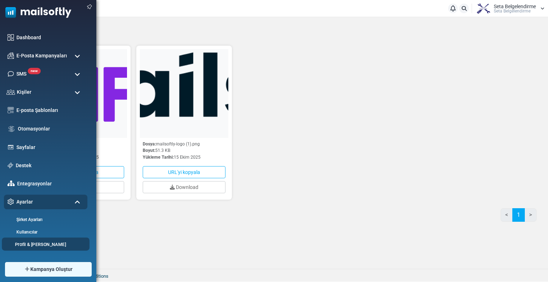
scroll to position [59, 0]
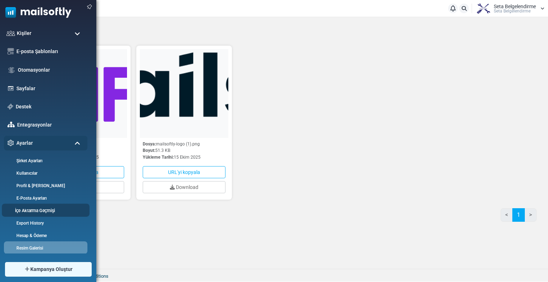
click at [39, 213] on link "İçe Aktarma Geçmişi" at bounding box center [45, 210] width 86 height 7
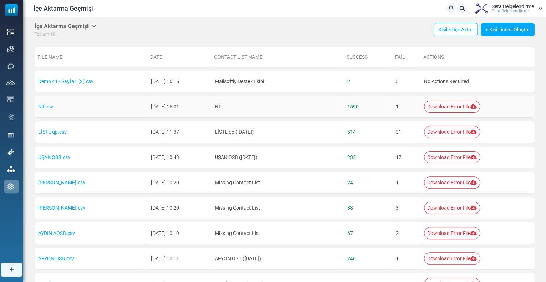
drag, startPoint x: 234, startPoint y: 111, endPoint x: 258, endPoint y: 108, distance: 24.9
click at [258, 108] on tr "NT.csv [DATE] 16:01 NT 1590 1 Download Error File" at bounding box center [285, 107] width 500 height 22
drag, startPoint x: 364, startPoint y: 108, endPoint x: 356, endPoint y: 109, distance: 7.9
click at [356, 109] on td "1590" at bounding box center [368, 107] width 49 height 22
drag, startPoint x: 405, startPoint y: 108, endPoint x: 400, endPoint y: 107, distance: 5.8
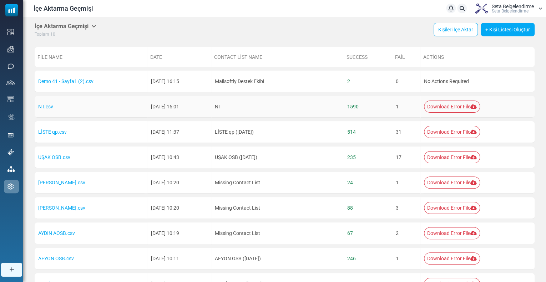
click at [400, 107] on td "1" at bounding box center [406, 107] width 29 height 22
click at [412, 108] on td "1" at bounding box center [406, 107] width 29 height 22
click at [446, 107] on link "Download Error File" at bounding box center [452, 107] width 56 height 12
click at [283, 37] on div "İçe Aktarma Geçmişi Listelerim Firma Listeleri İçe Aktarma Geçmişi Dışa Aktarma…" at bounding box center [285, 30] width 500 height 15
drag, startPoint x: 402, startPoint y: 58, endPoint x: 406, endPoint y: 207, distance: 149.1
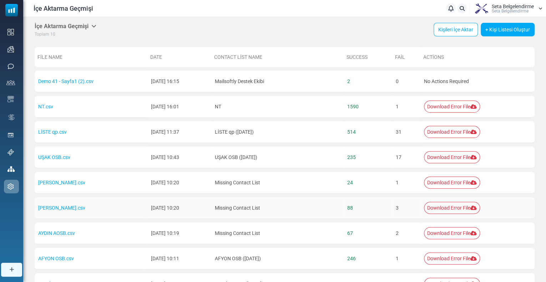
click at [406, 207] on table "File Name Date Contact List Name Success Fail Actions Demo 41 - Sayfa1 (2).csv …" at bounding box center [285, 184] width 500 height 280
drag, startPoint x: 357, startPoint y: 108, endPoint x: 393, endPoint y: 104, distance: 35.5
click at [392, 104] on td "1590" at bounding box center [368, 107] width 49 height 22
drag, startPoint x: 405, startPoint y: 133, endPoint x: 397, endPoint y: 131, distance: 7.7
click at [397, 131] on tr "LİSTE qp.csv [DATE] 11:37 LİSTE qp ([DATE]) 514 31 Download Error File" at bounding box center [285, 132] width 500 height 22
